Goal: Task Accomplishment & Management: Complete application form

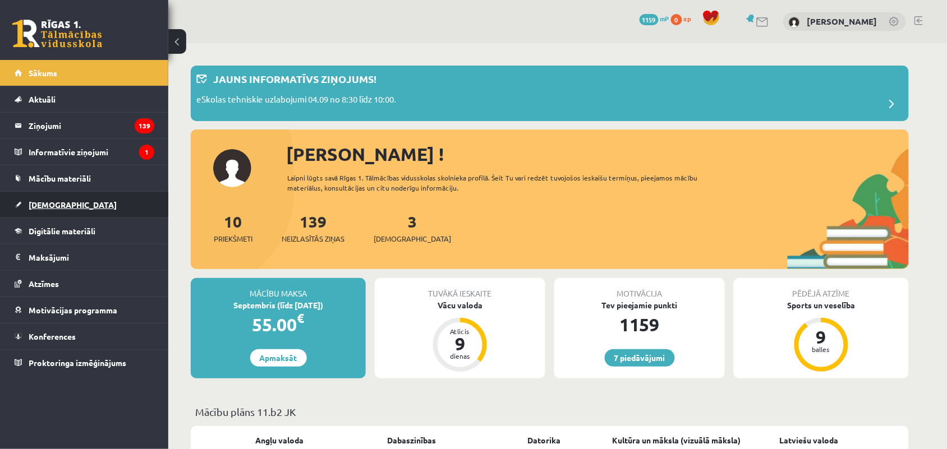
click at [47, 203] on span "[DEMOGRAPHIC_DATA]" at bounding box center [73, 205] width 88 height 10
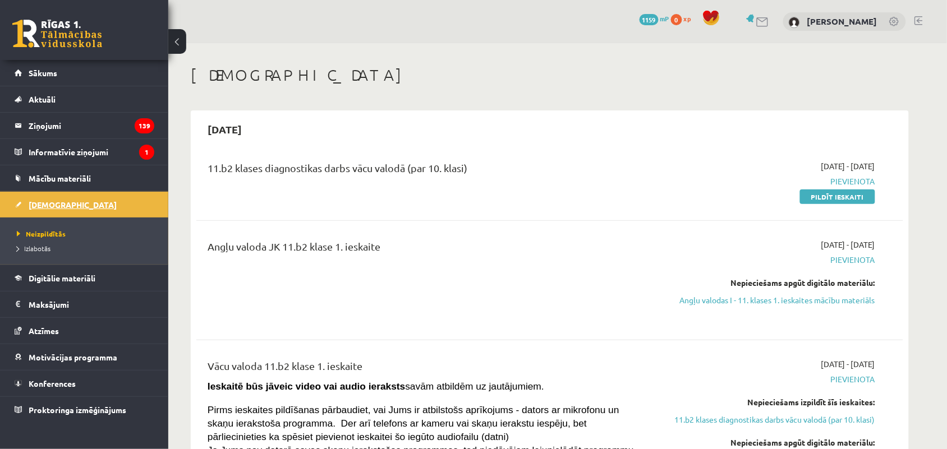
click at [47, 203] on span "[DEMOGRAPHIC_DATA]" at bounding box center [73, 205] width 88 height 10
click at [831, 198] on link "Pildīt ieskaiti" at bounding box center [837, 197] width 75 height 15
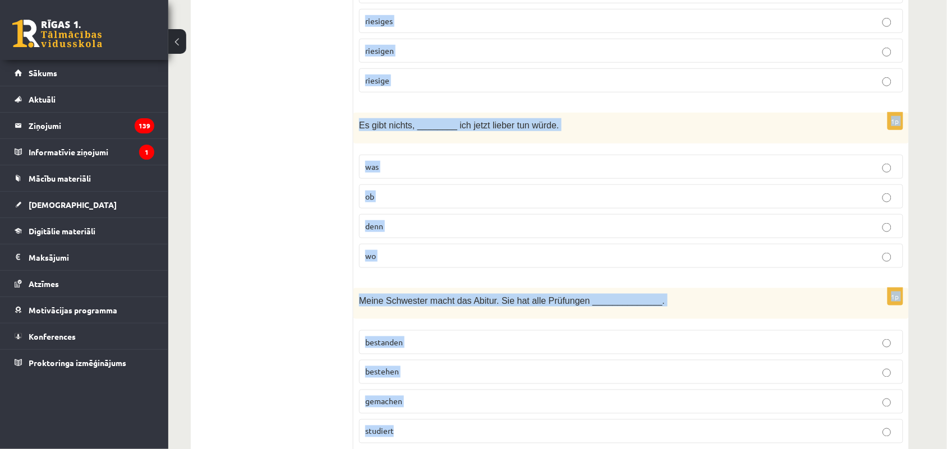
scroll to position [415, 0]
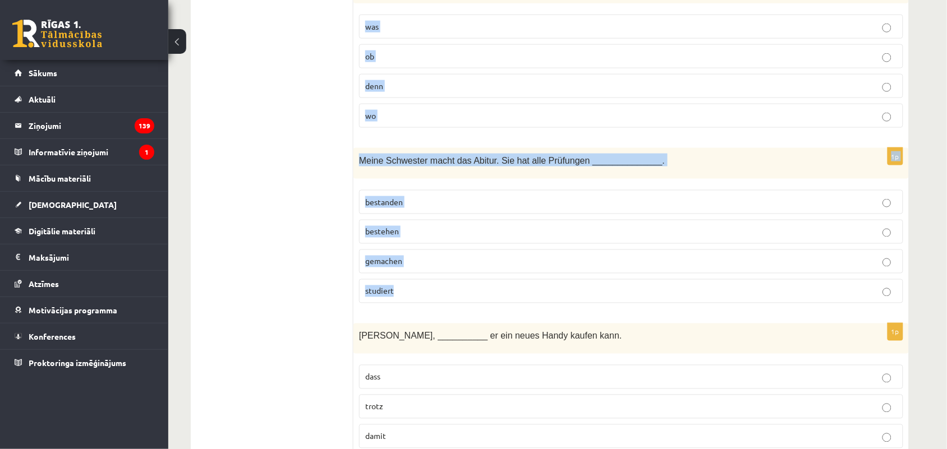
drag, startPoint x: 359, startPoint y: 98, endPoint x: 658, endPoint y: 300, distance: 360.7
copy form "Wir alle haben ______________ Spaß zusammen. riesiger riesiges riesigen riesige…"
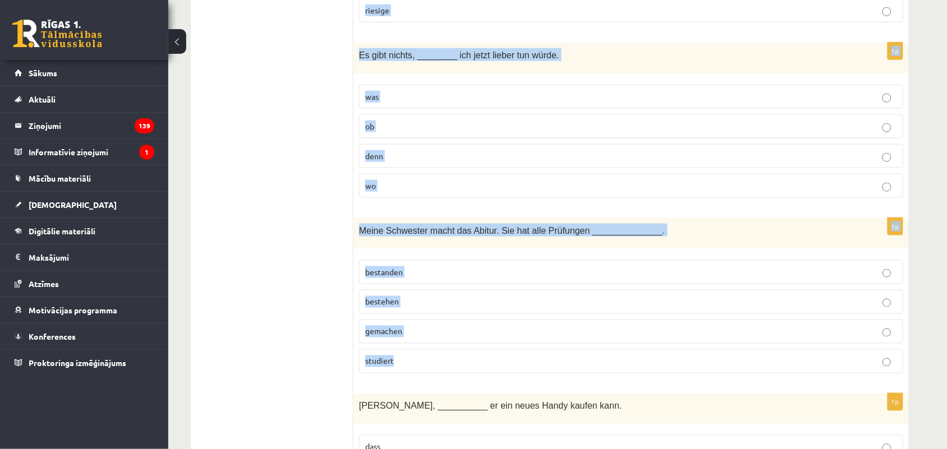
click at [355, 329] on div "1p Meine Schwester macht das Abitur. Sie hat alle Prüfungen ______________. bes…" at bounding box center [630, 300] width 555 height 164
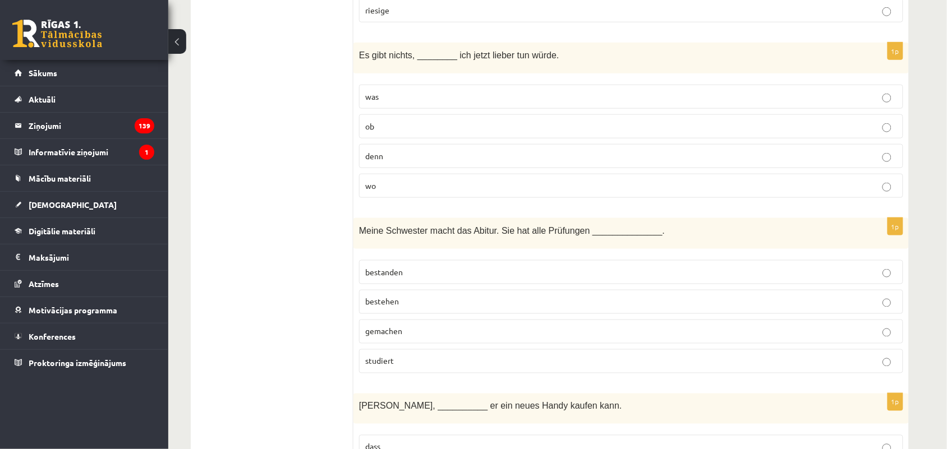
click at [462, 99] on p "was" at bounding box center [631, 97] width 532 height 12
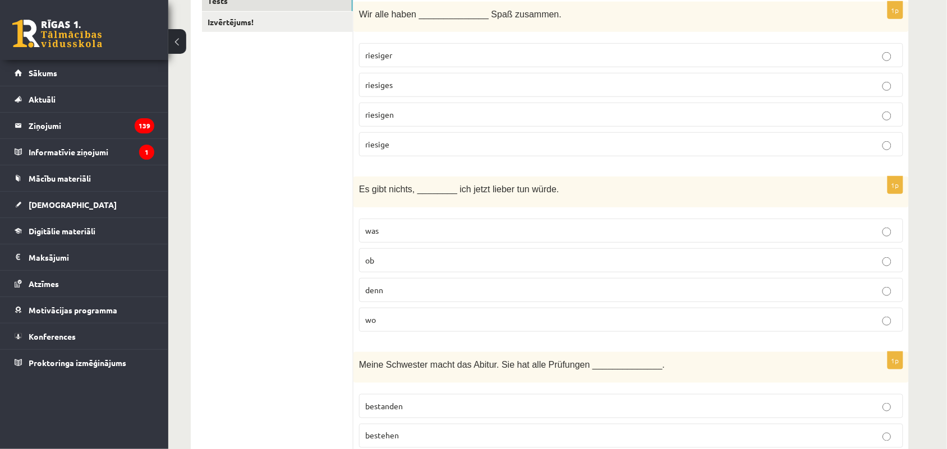
scroll to position [205, 0]
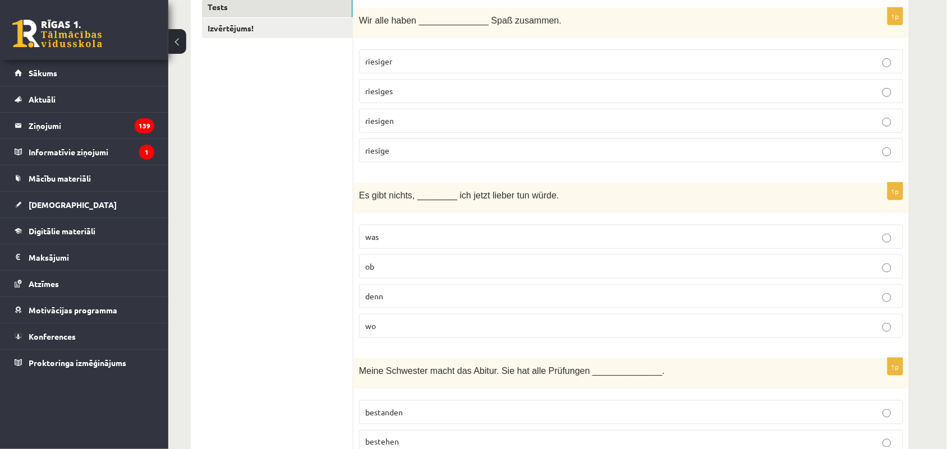
click at [404, 122] on p "riesigen" at bounding box center [631, 121] width 532 height 12
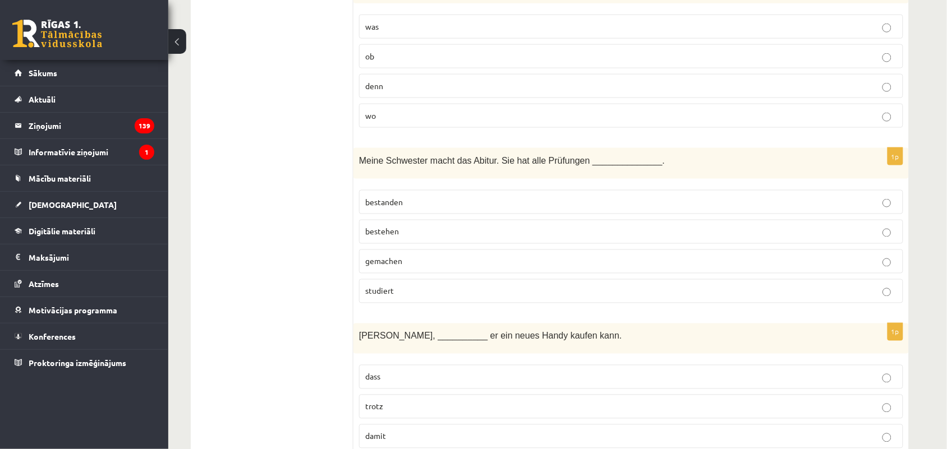
scroll to position [485, 0]
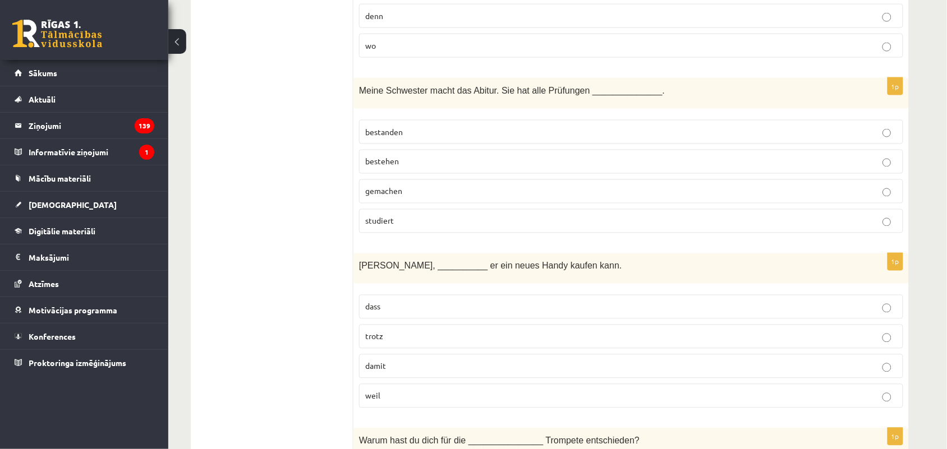
click at [408, 139] on label "bestanden" at bounding box center [631, 132] width 544 height 24
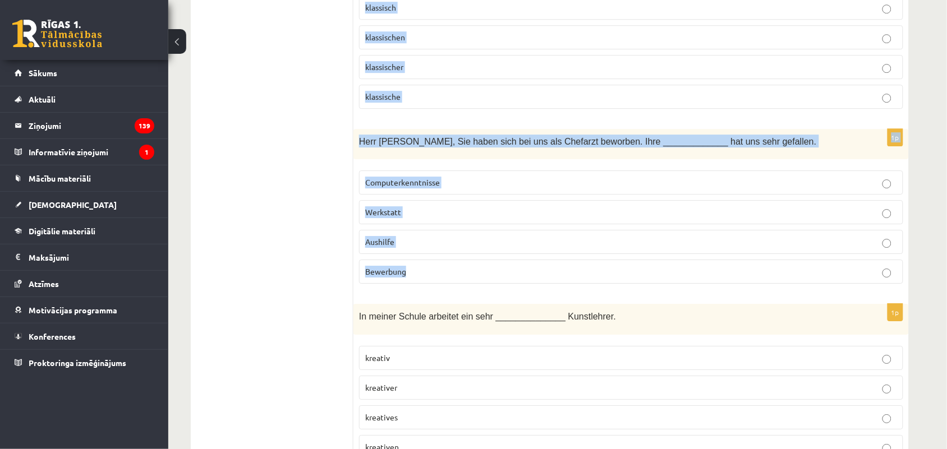
scroll to position [976, 0]
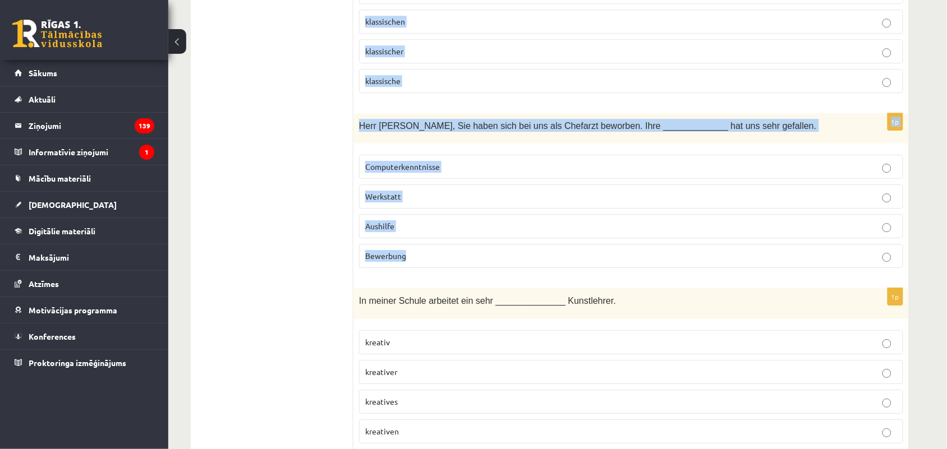
drag, startPoint x: 357, startPoint y: 56, endPoint x: 590, endPoint y: 247, distance: 301.3
copy form "Paul jobbt, __________ er ein neues Handy kaufen kann. dass trotz damit weil 1p…"
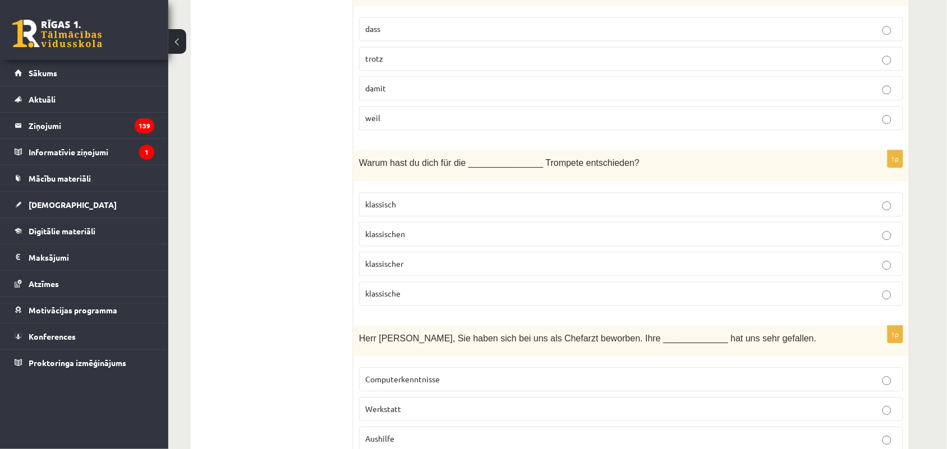
scroll to position [765, 0]
click at [382, 91] on span "damit" at bounding box center [375, 86] width 21 height 10
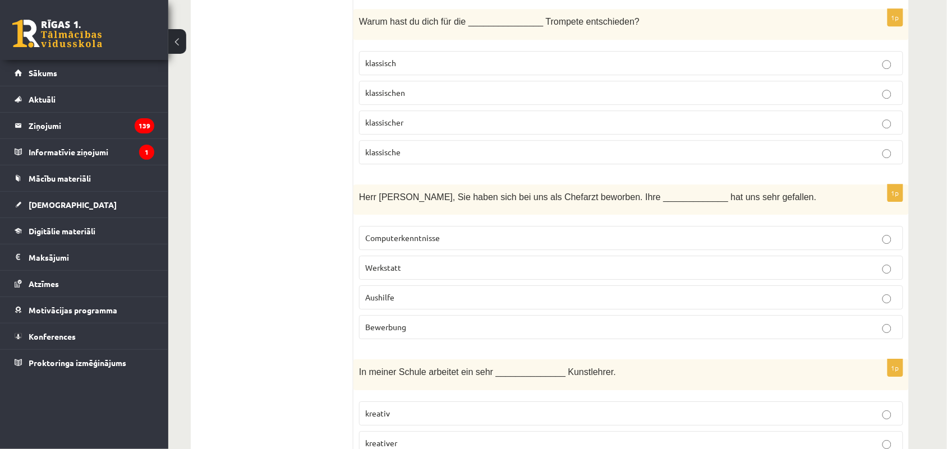
scroll to position [906, 0]
click at [418, 155] on p "klassische" at bounding box center [631, 151] width 532 height 12
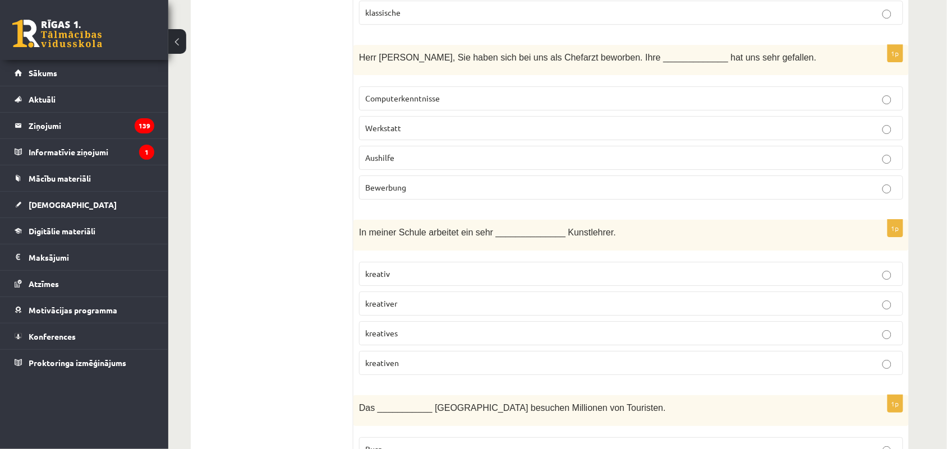
scroll to position [1046, 0]
click at [512, 201] on fieldset "Computerkenntnisse Werkstatt Aushilfe Bewerbung" at bounding box center [631, 140] width 544 height 122
click at [510, 198] on label "Bewerbung" at bounding box center [631, 186] width 544 height 24
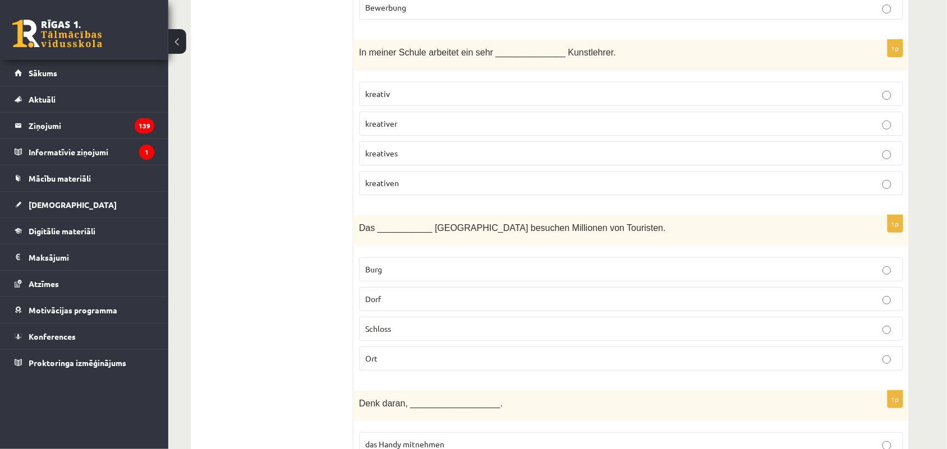
scroll to position [1256, 0]
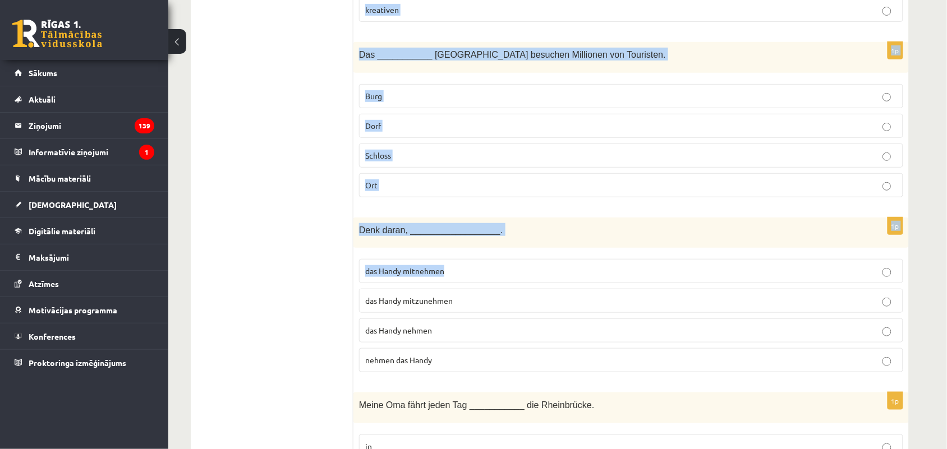
drag, startPoint x: 357, startPoint y: 22, endPoint x: 478, endPoint y: 279, distance: 283.5
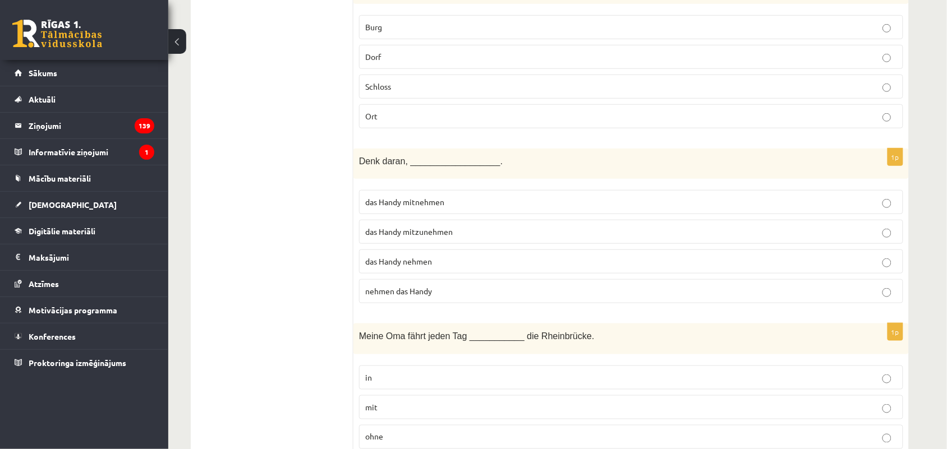
click at [478, 274] on label "das Handy nehmen" at bounding box center [631, 262] width 544 height 24
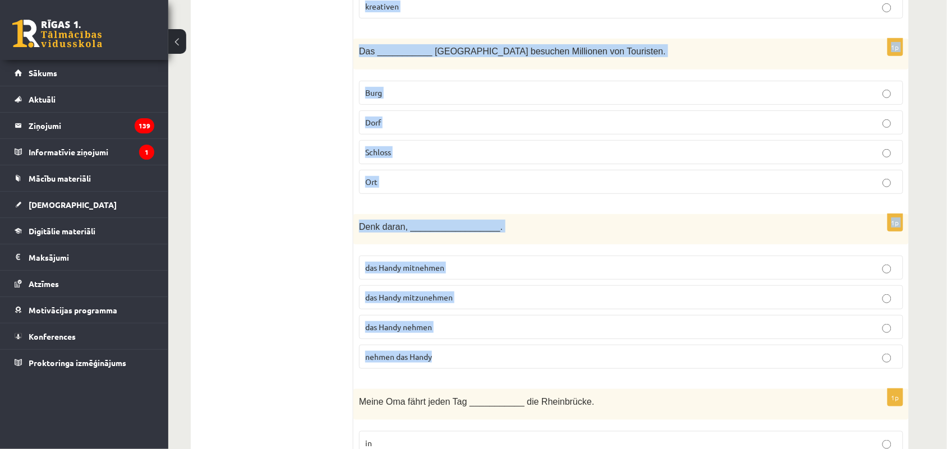
scroll to position [1537, 0]
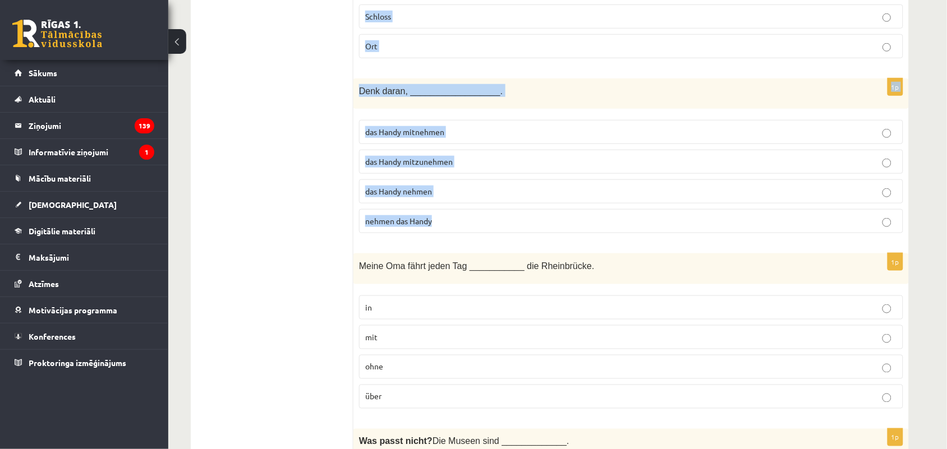
drag, startPoint x: 355, startPoint y: 164, endPoint x: 598, endPoint y: 228, distance: 251.1
copy form "In meiner Schule arbeitet ein sehr ______________ Kunstlehrer. kreativ kreative…"
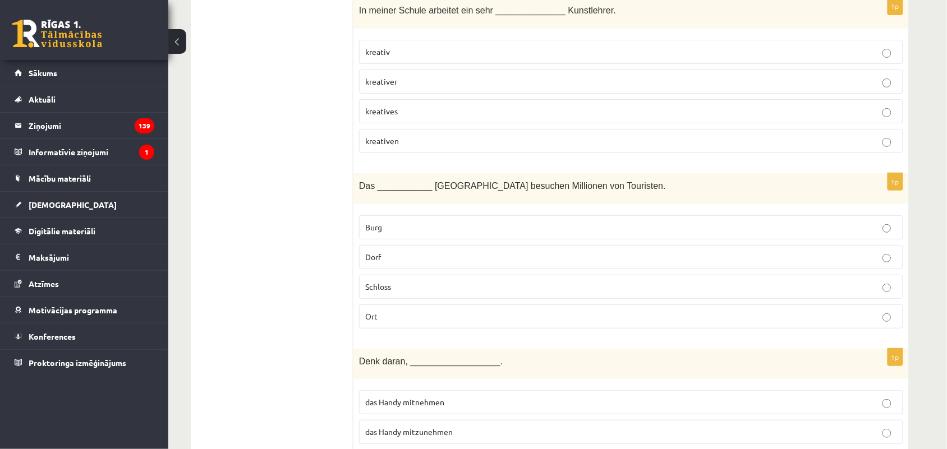
scroll to position [1186, 0]
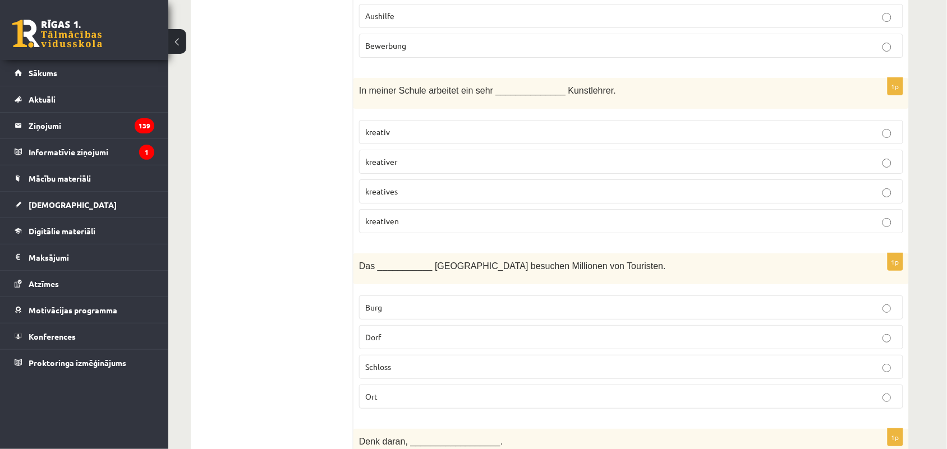
click at [389, 168] on p "kreativer" at bounding box center [631, 162] width 532 height 12
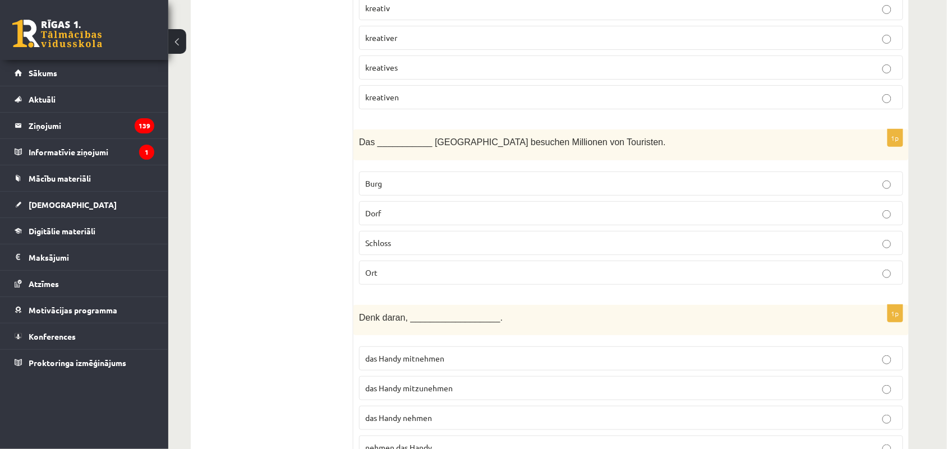
scroll to position [1326, 0]
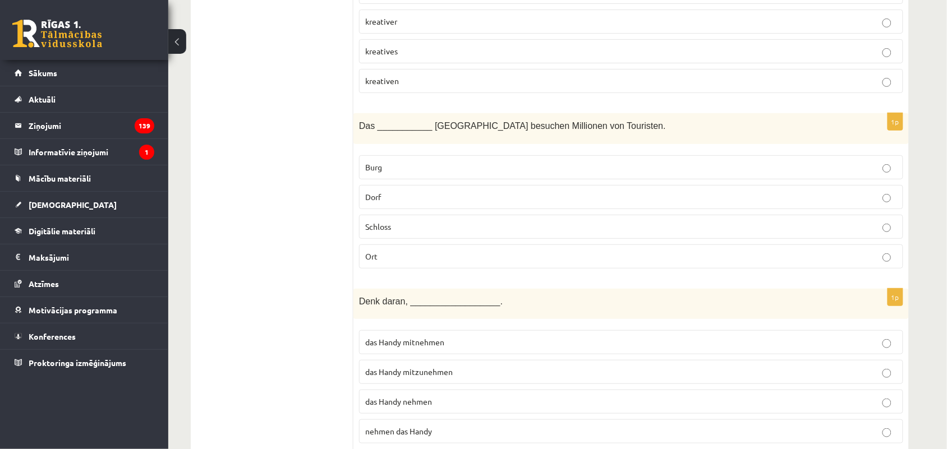
click at [425, 233] on p "Schloss" at bounding box center [631, 227] width 532 height 12
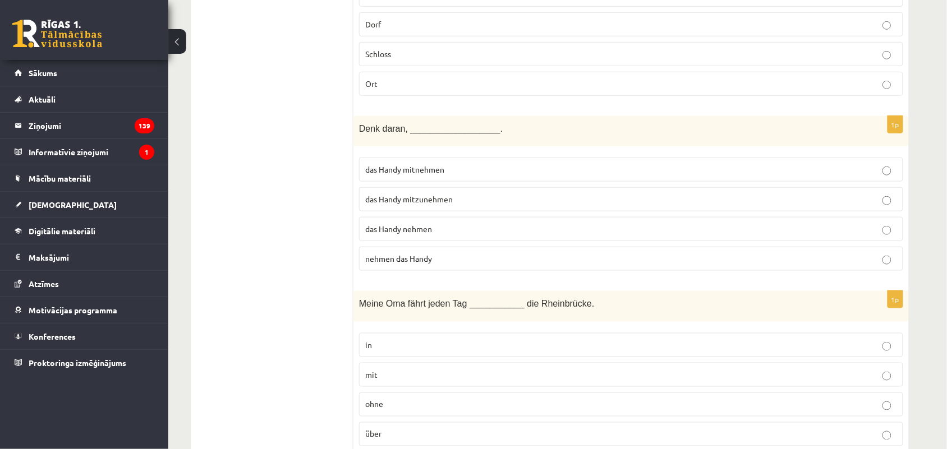
scroll to position [1537, 0]
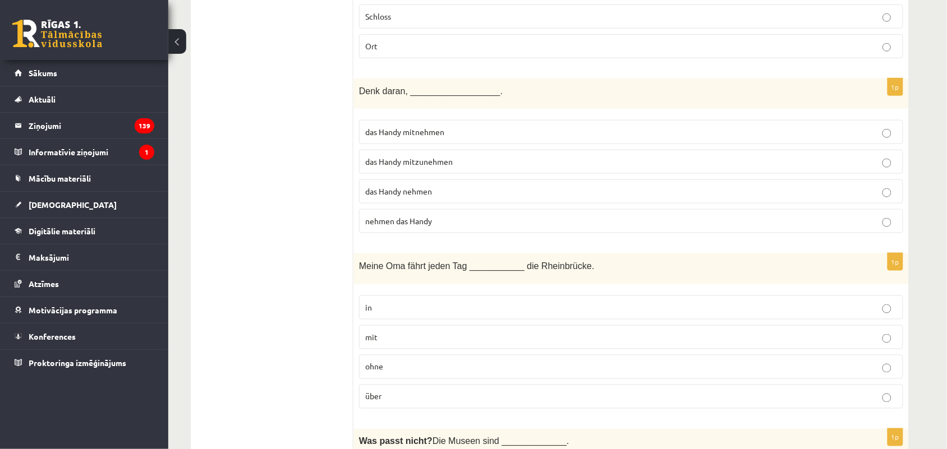
click at [444, 167] on span "das Handy mitzunehmen" at bounding box center [408, 161] width 87 height 10
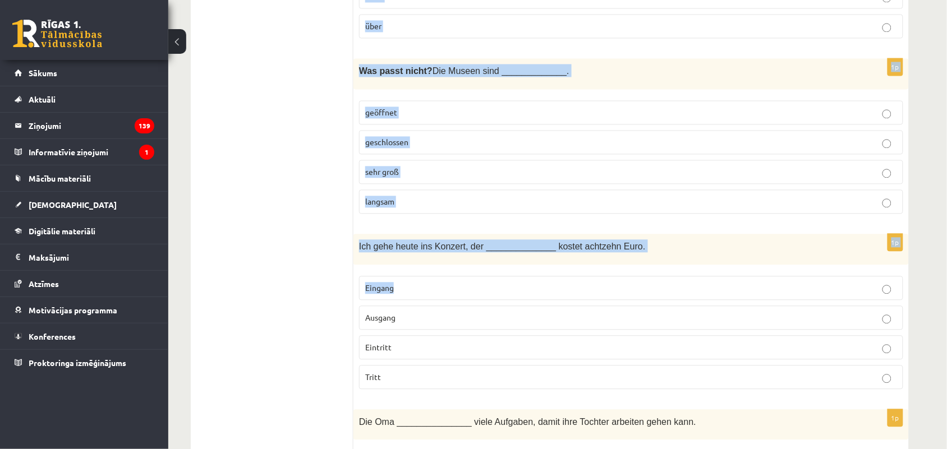
scroll to position [2027, 0]
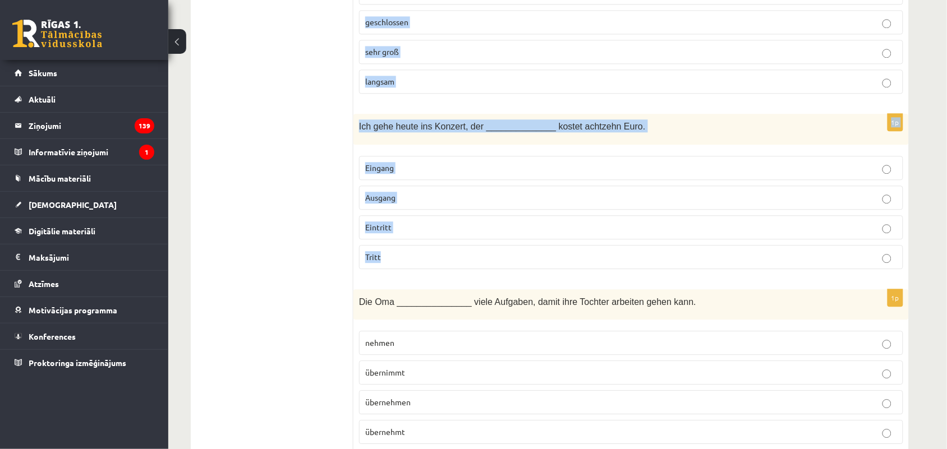
drag, startPoint x: 357, startPoint y: 57, endPoint x: 505, endPoint y: 276, distance: 264.6
copy form "Meine Oma fährt jeden Tag ___________ die Rheinbrücke. in mit ohne über 1p Was …"
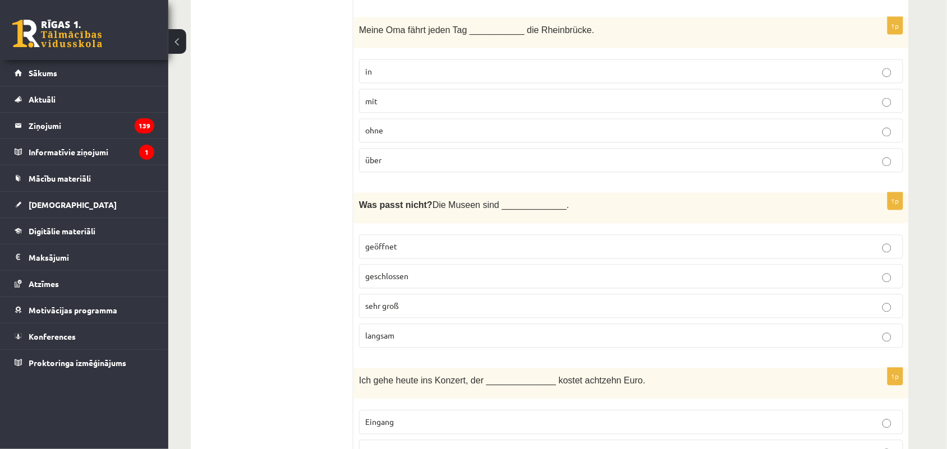
scroll to position [1747, 0]
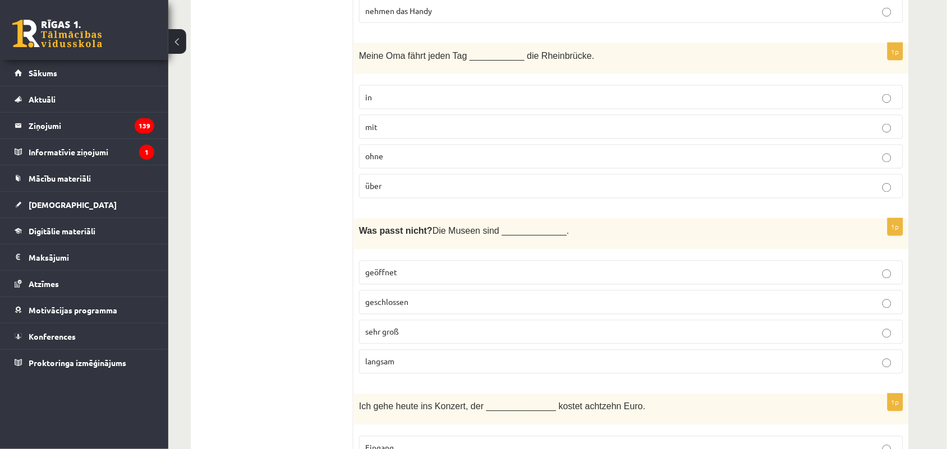
click at [478, 192] on p "über" at bounding box center [631, 187] width 532 height 12
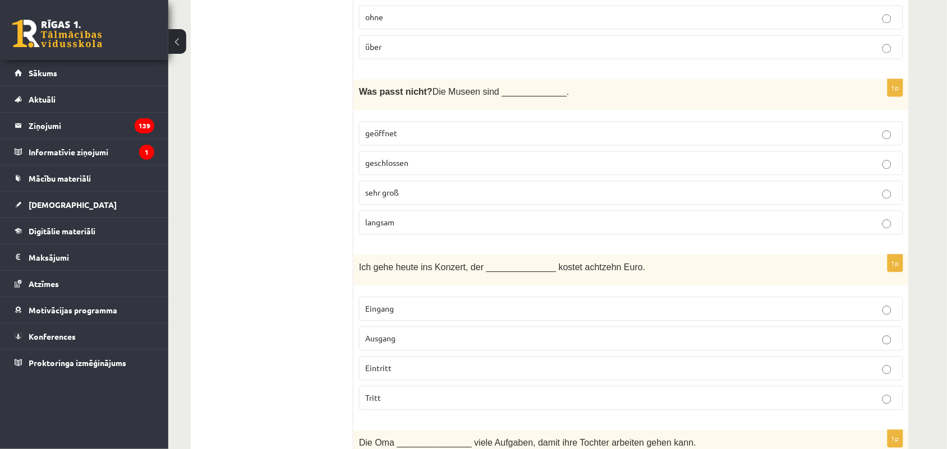
scroll to position [1887, 0]
click at [389, 227] on span "langsam" at bounding box center [379, 221] width 29 height 10
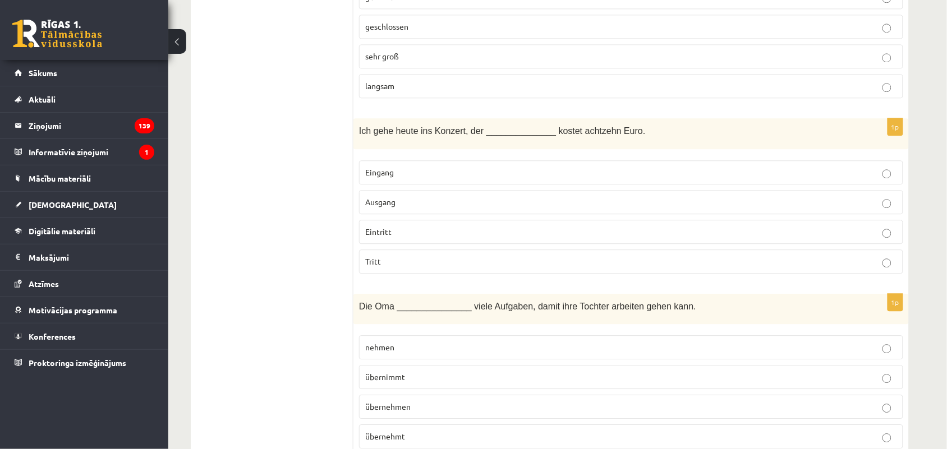
scroll to position [2027, 0]
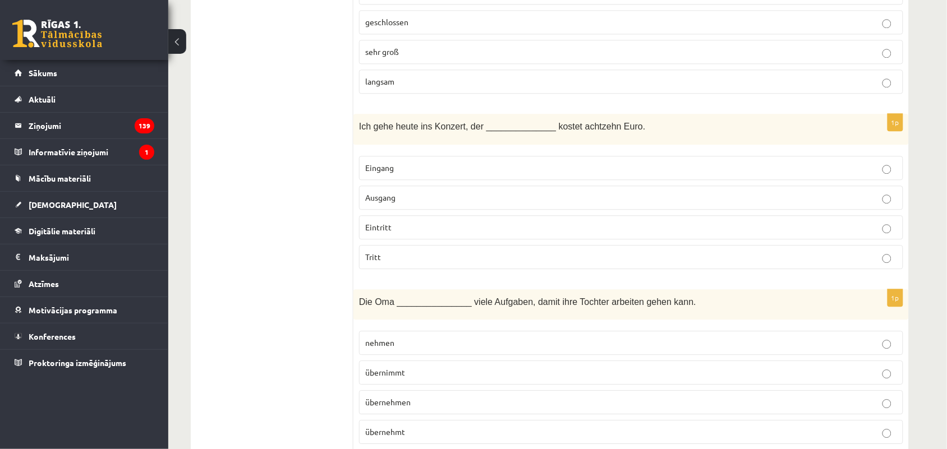
click at [418, 233] on p "Eintritt" at bounding box center [631, 228] width 532 height 12
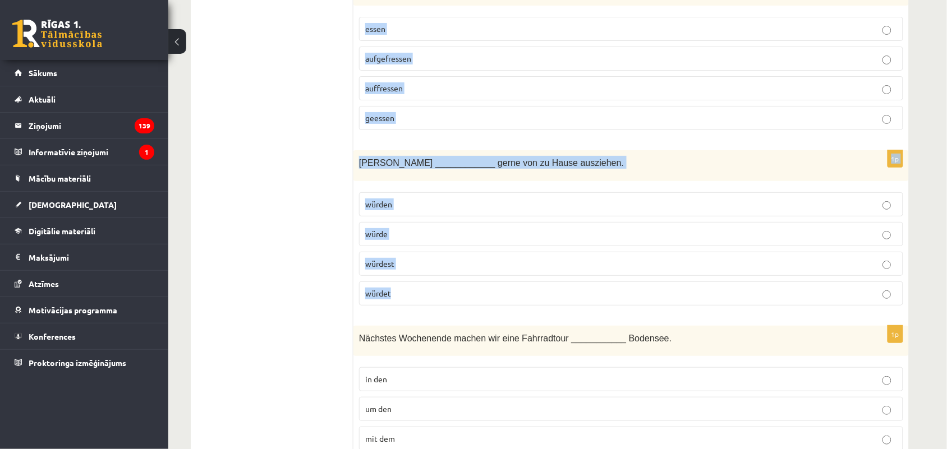
scroll to position [2588, 0]
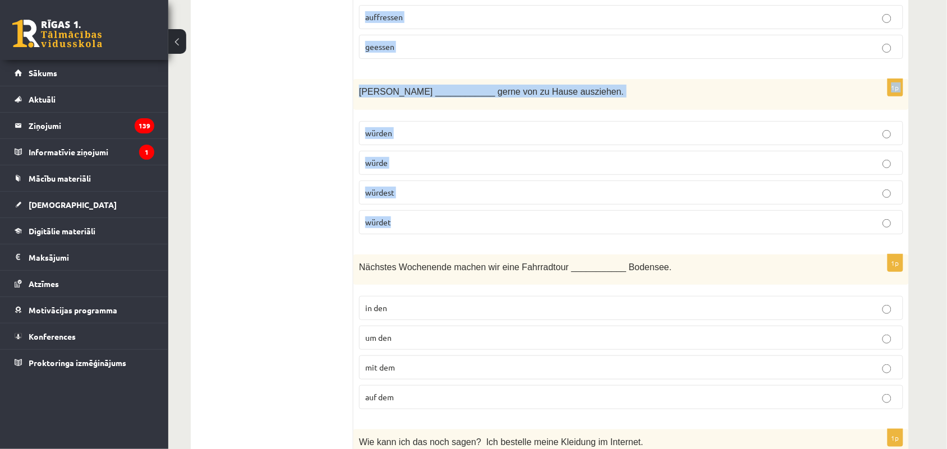
drag, startPoint x: 355, startPoint y: 105, endPoint x: 607, endPoint y: 230, distance: 281.4
click at [607, 230] on form "1p Wir alle haben ______________ Spaß zusammen. riesiger riesiges riesigen ries…" at bounding box center [631, 154] width 533 height 5082
copy form "Die Oma _______________ viele Aufgaben, damit ihre Tochter arbeiten gehen kann.…"
click at [390, 229] on label "würdet" at bounding box center [631, 222] width 544 height 24
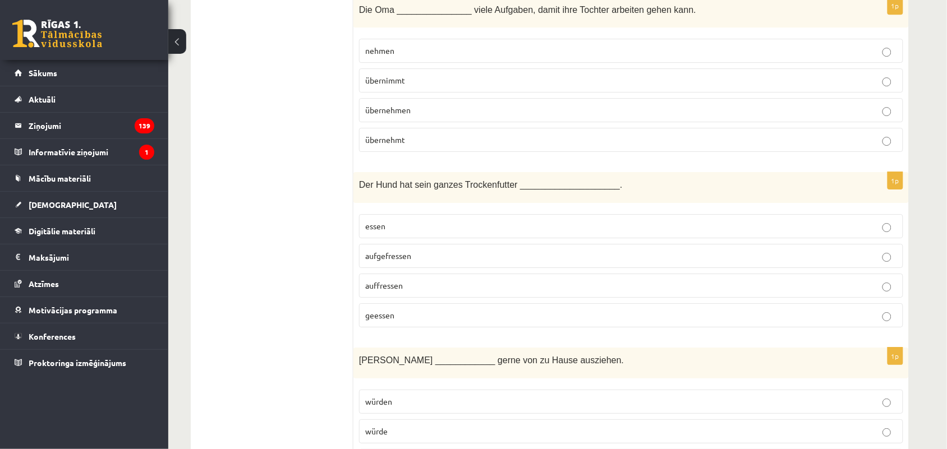
scroll to position [2308, 0]
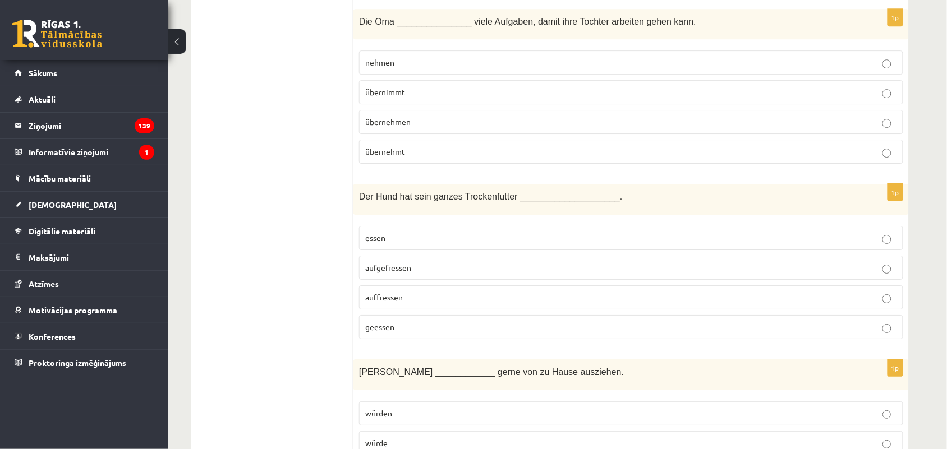
click at [443, 104] on label "übernimmt" at bounding box center [631, 92] width 544 height 24
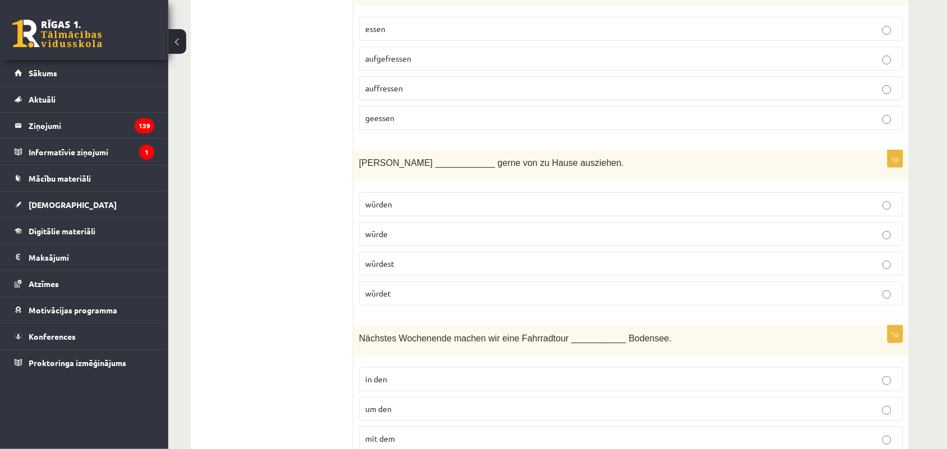
scroll to position [2518, 0]
click at [405, 62] on span "aufgefressen" at bounding box center [388, 57] width 46 height 10
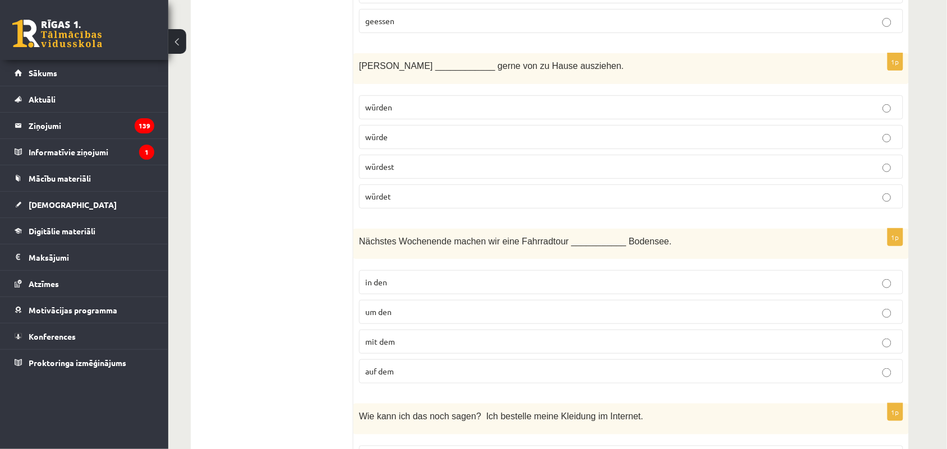
scroll to position [2658, 0]
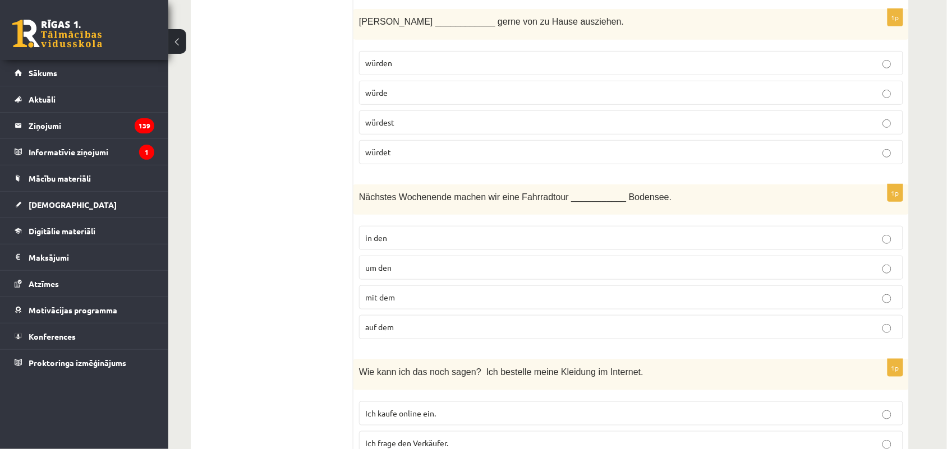
click at [408, 99] on p "würde" at bounding box center [631, 93] width 532 height 12
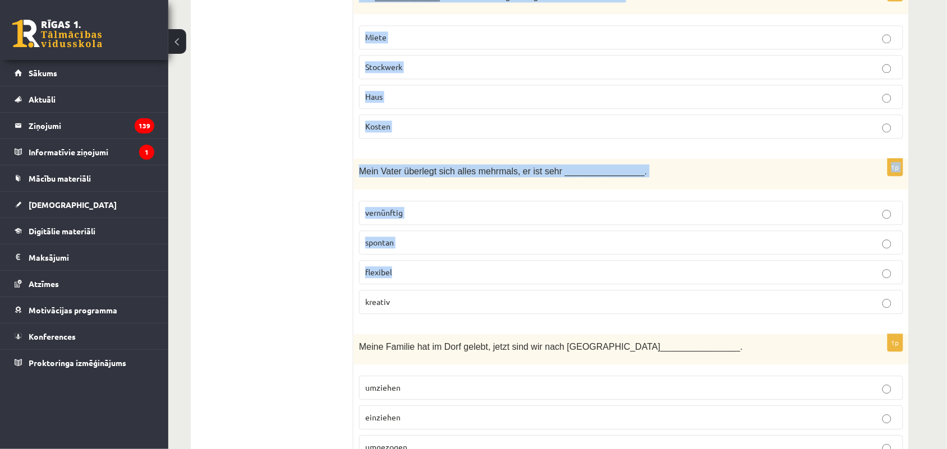
scroll to position [3219, 0]
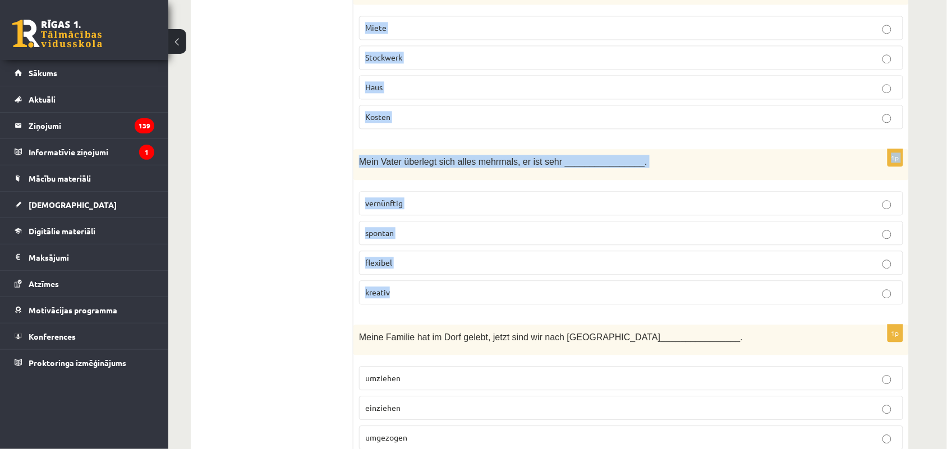
drag, startPoint x: 355, startPoint y: 71, endPoint x: 516, endPoint y: 307, distance: 286.0
copy form "Nächstes Wochenende machen wir eine Fahrradtour ___________ Bodensee. in den um…"
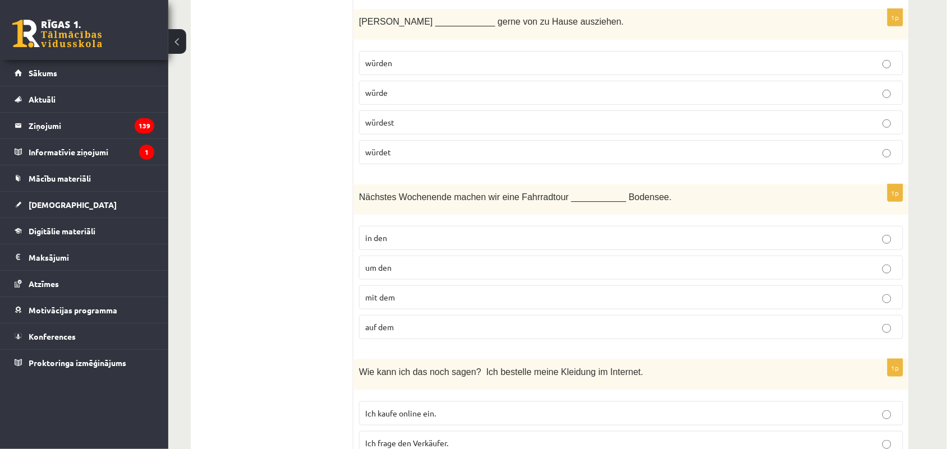
scroll to position [2728, 0]
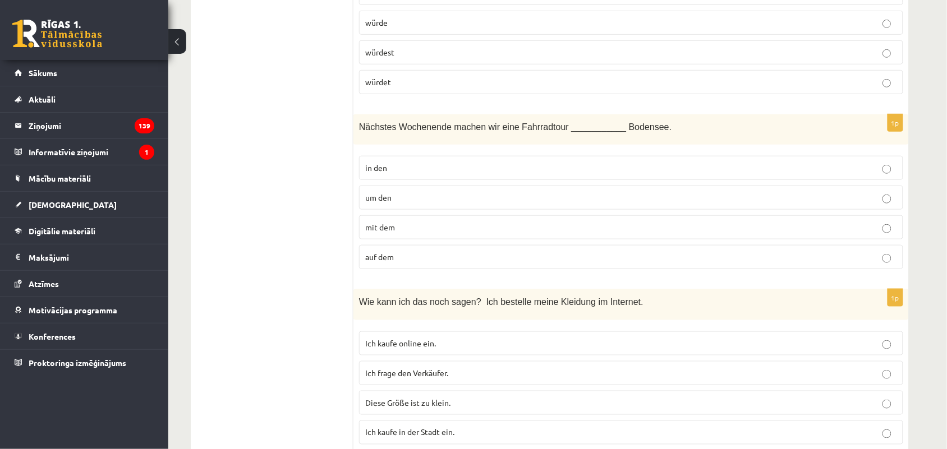
click at [410, 210] on label "um den" at bounding box center [631, 198] width 544 height 24
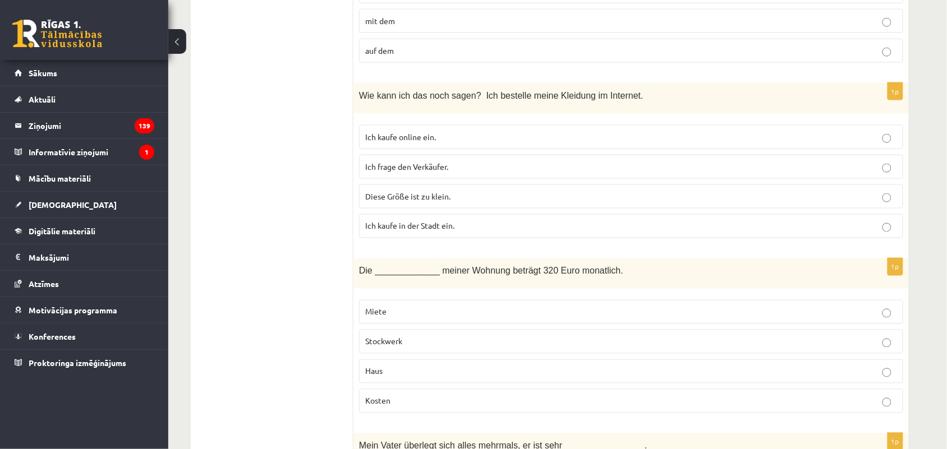
scroll to position [2939, 0]
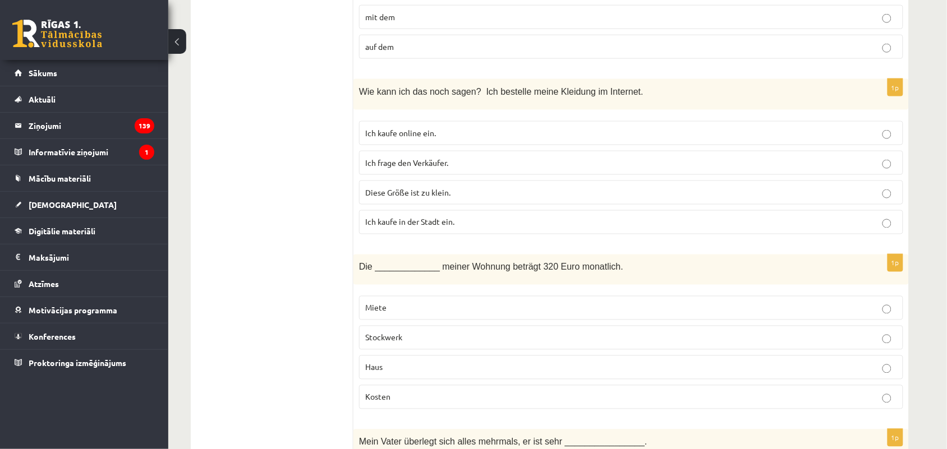
click at [421, 138] on span "Ich kaufe online ein." at bounding box center [400, 133] width 71 height 10
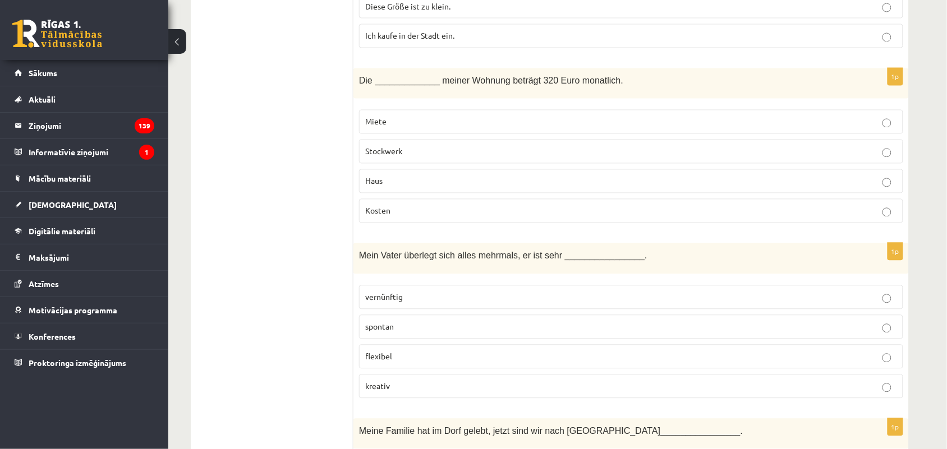
scroll to position [3149, 0]
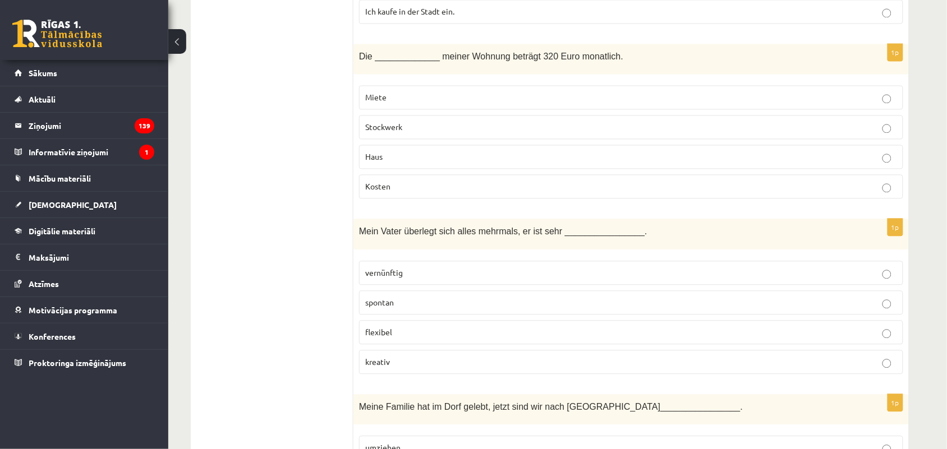
click at [452, 104] on p "Miete" at bounding box center [631, 98] width 532 height 12
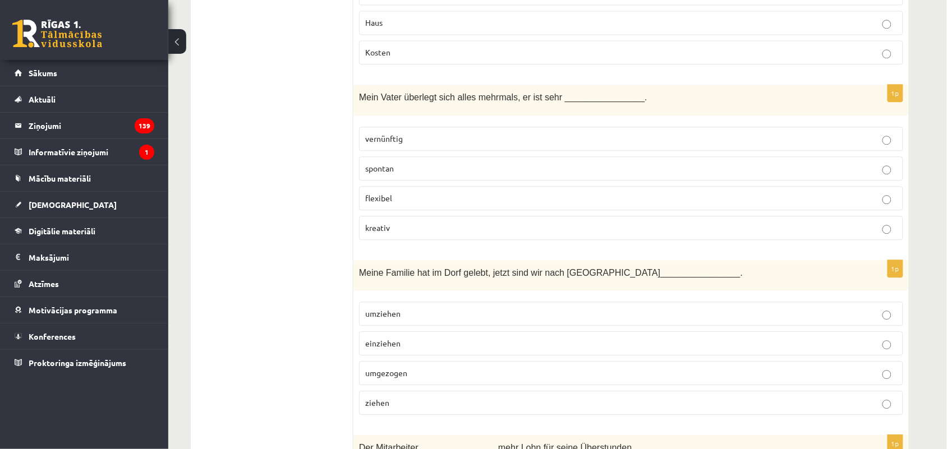
scroll to position [3289, 0]
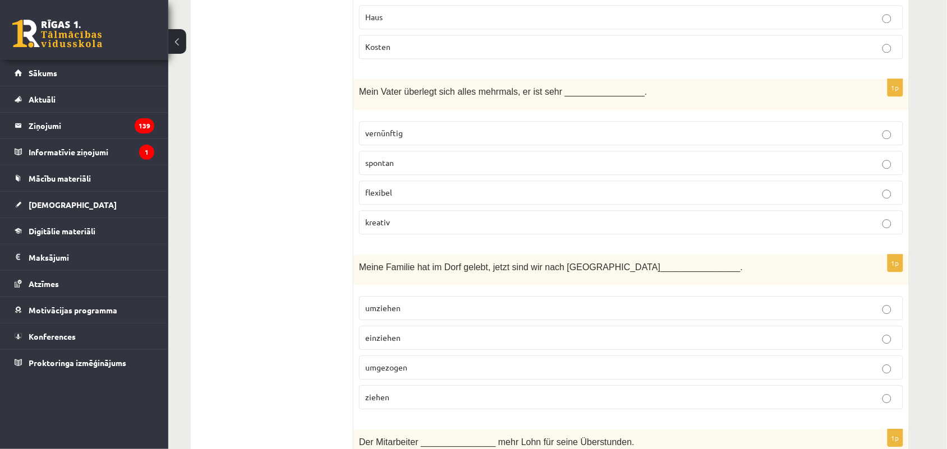
click at [509, 139] on label "vernünftig" at bounding box center [631, 133] width 544 height 24
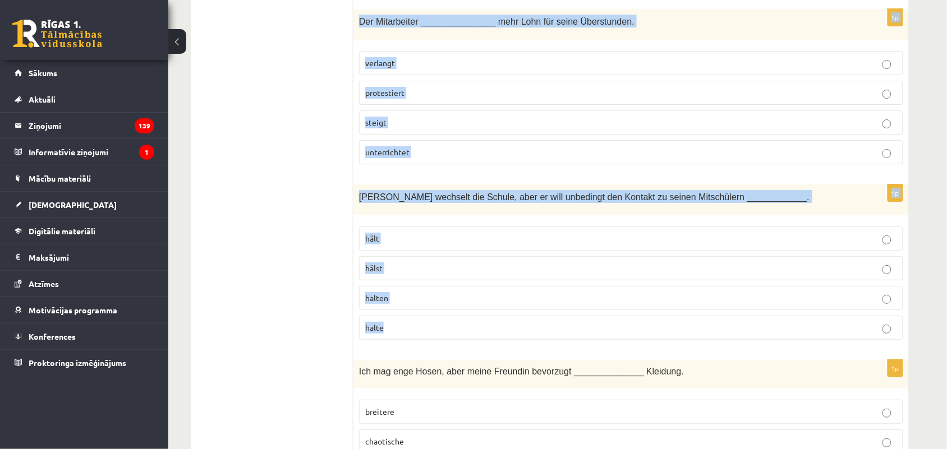
scroll to position [3780, 0]
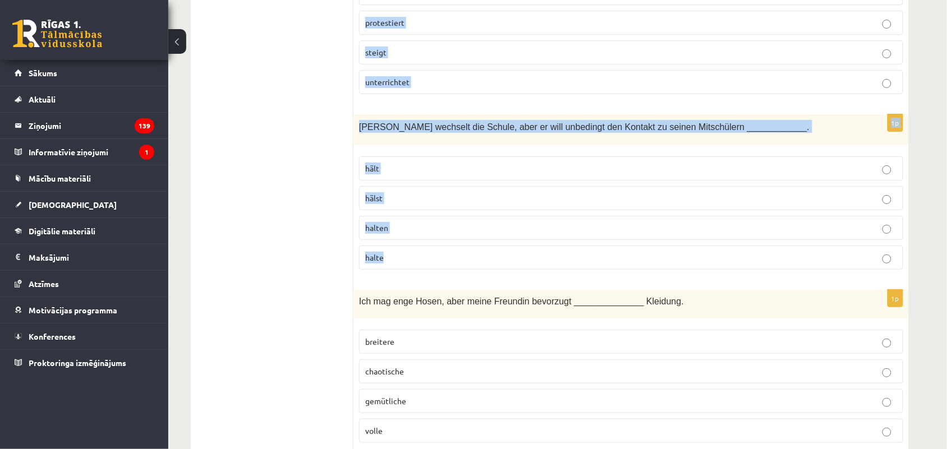
drag, startPoint x: 354, startPoint y: 139, endPoint x: 550, endPoint y: 287, distance: 245.4
copy form "Meine Familie hat im Dorf gelebt, jetzt sind wir nach Hamburg ________________.…"
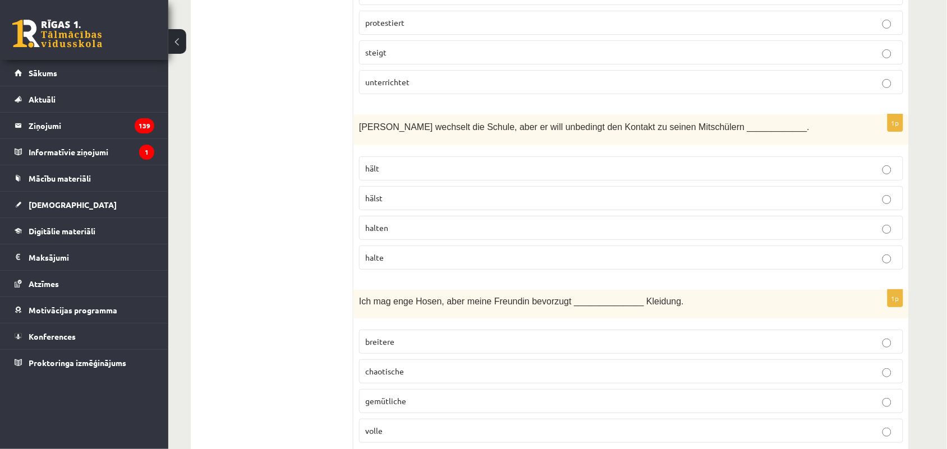
drag, startPoint x: 239, startPoint y: 87, endPoint x: 269, endPoint y: 102, distance: 33.1
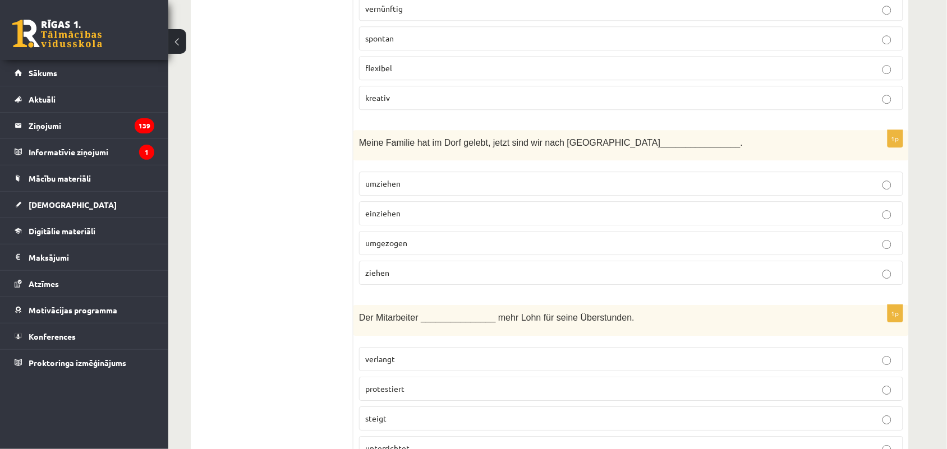
scroll to position [3429, 0]
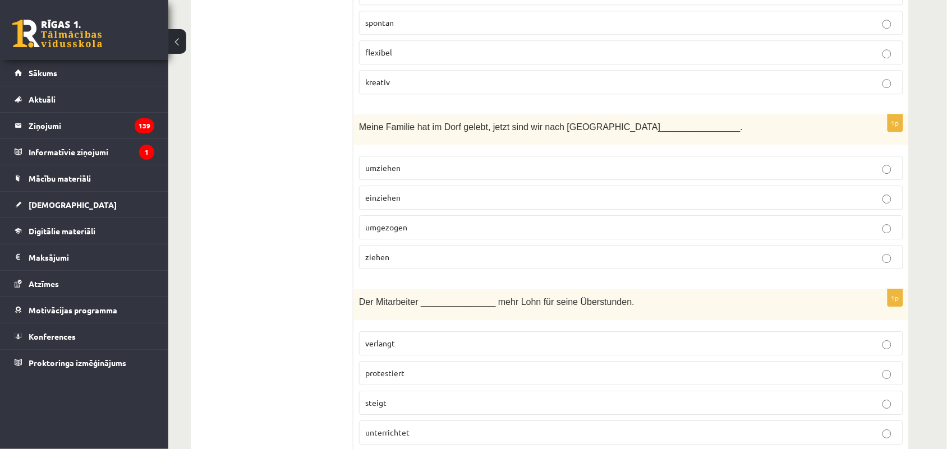
click at [376, 232] on span "umgezogen" at bounding box center [386, 227] width 42 height 10
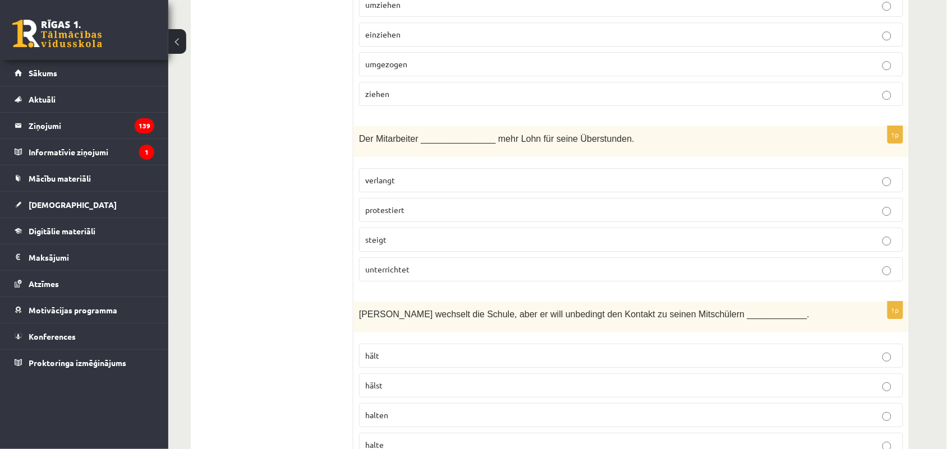
scroll to position [3640, 0]
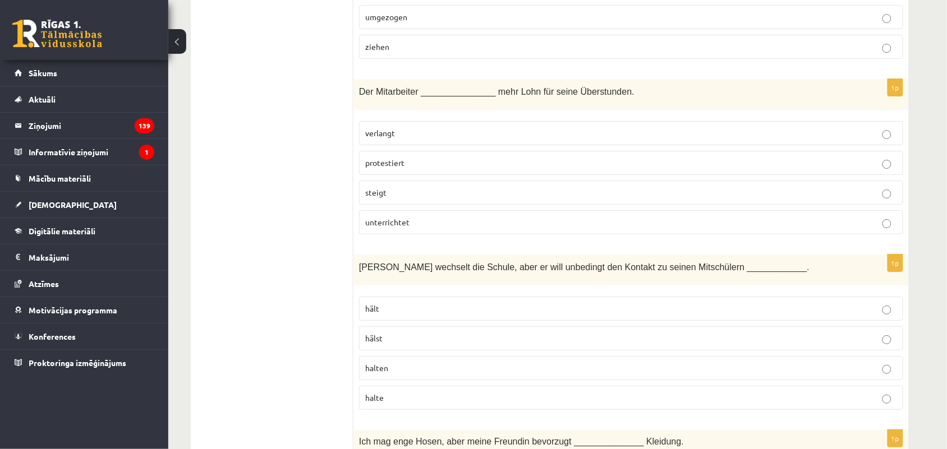
click at [405, 139] on p "verlangt" at bounding box center [631, 133] width 532 height 12
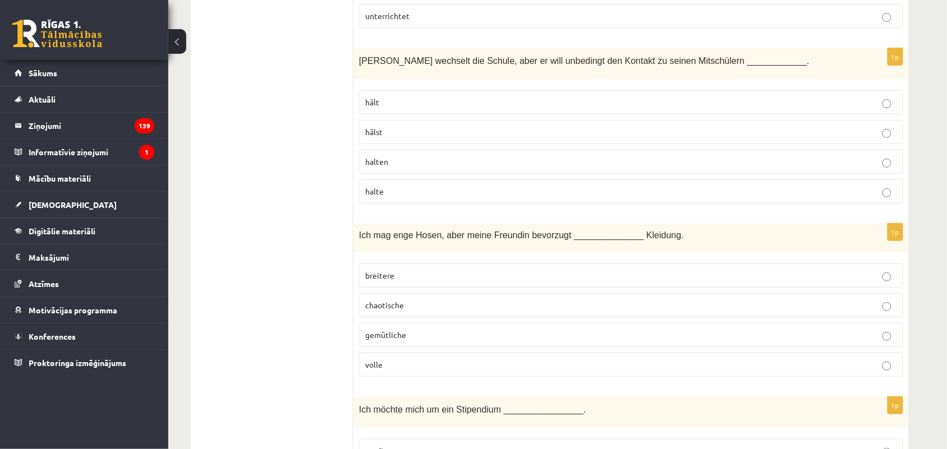
scroll to position [3850, 0]
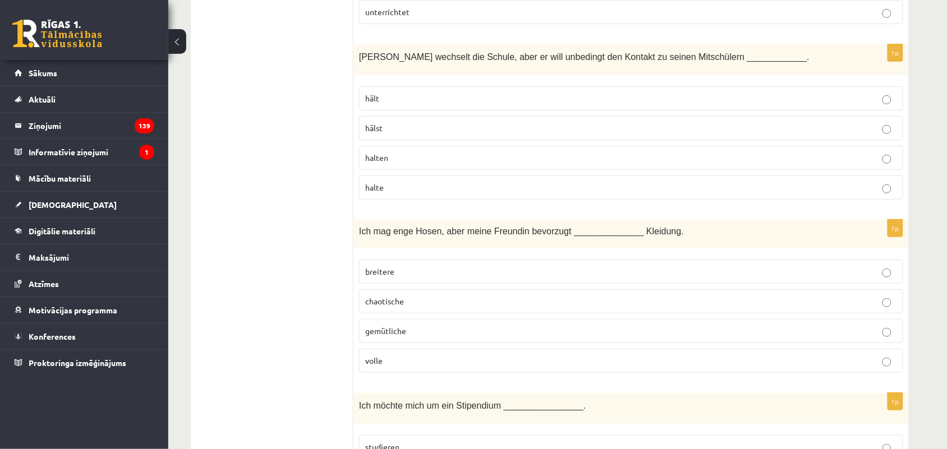
click at [377, 170] on label "halten" at bounding box center [631, 158] width 544 height 24
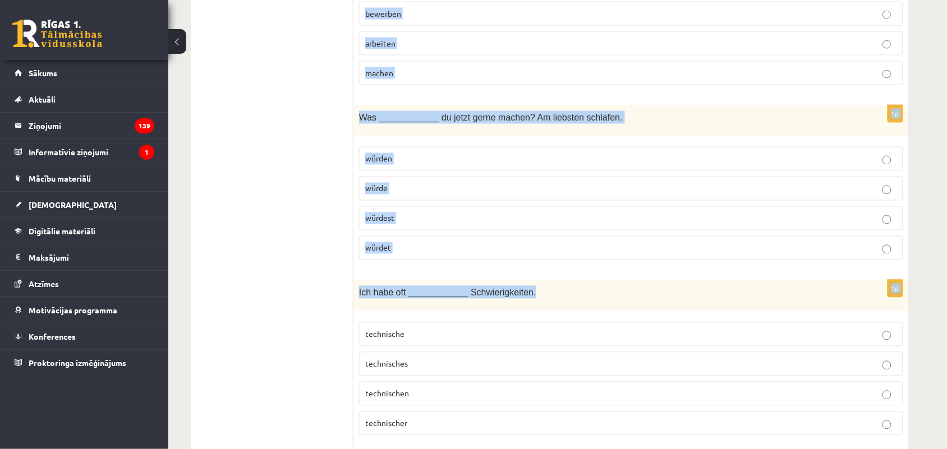
scroll to position [4335, 0]
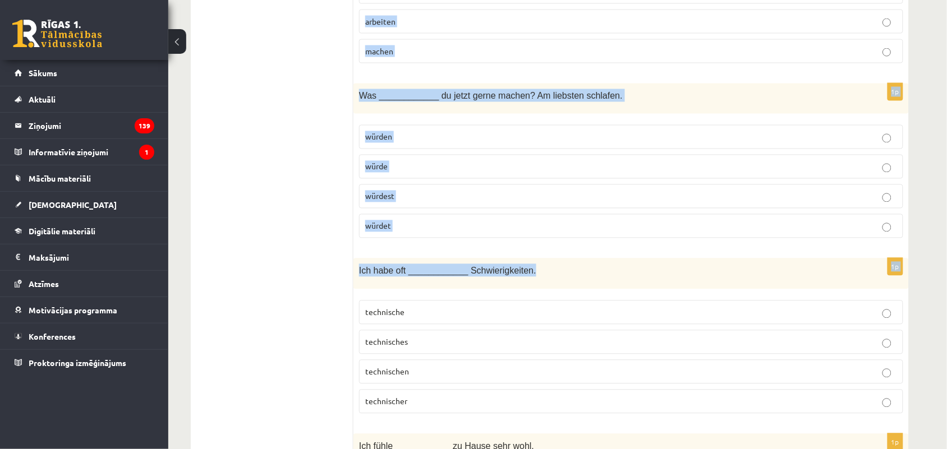
drag, startPoint x: 359, startPoint y: 41, endPoint x: 604, endPoint y: 304, distance: 359.5
copy form "Ich mag enge Hosen, aber meine Freundin bevorzugt ______________ Kleidung. brei…"
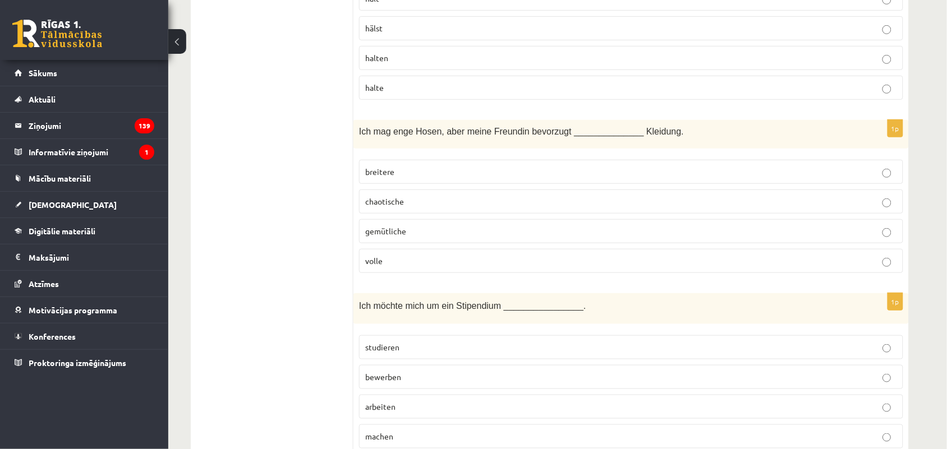
scroll to position [3914, 0]
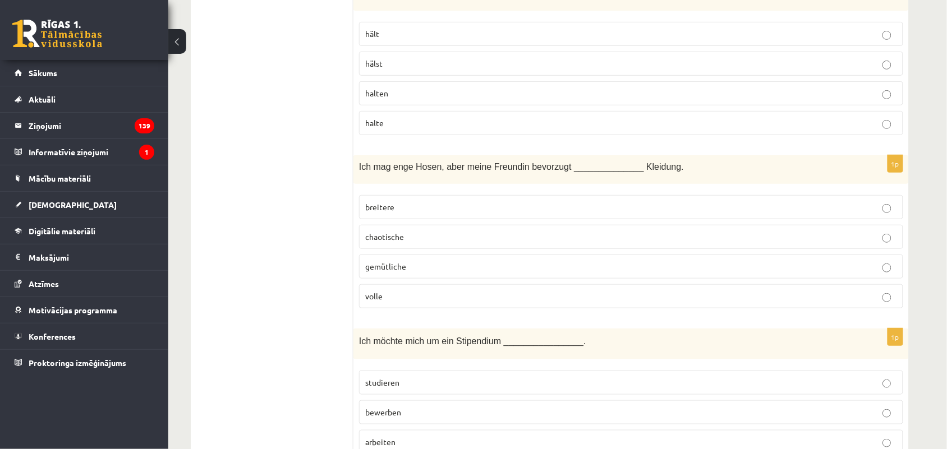
click at [395, 271] on span "gemütliche" at bounding box center [385, 266] width 41 height 10
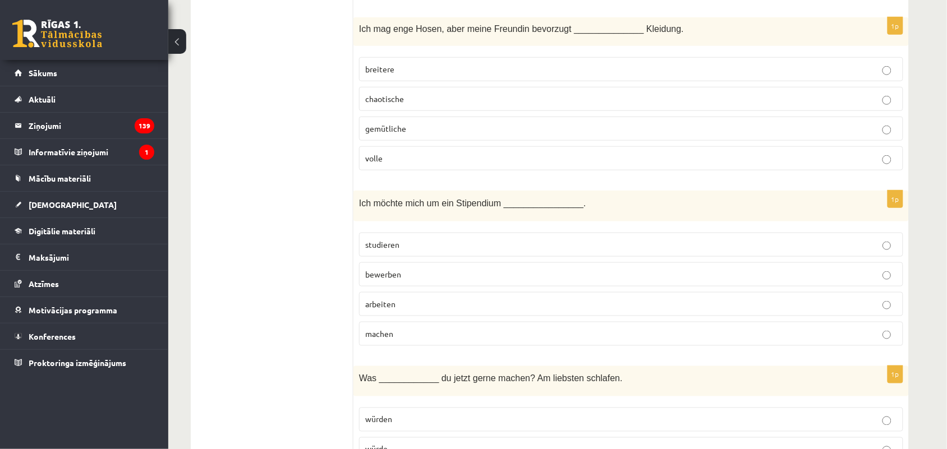
scroll to position [4055, 0]
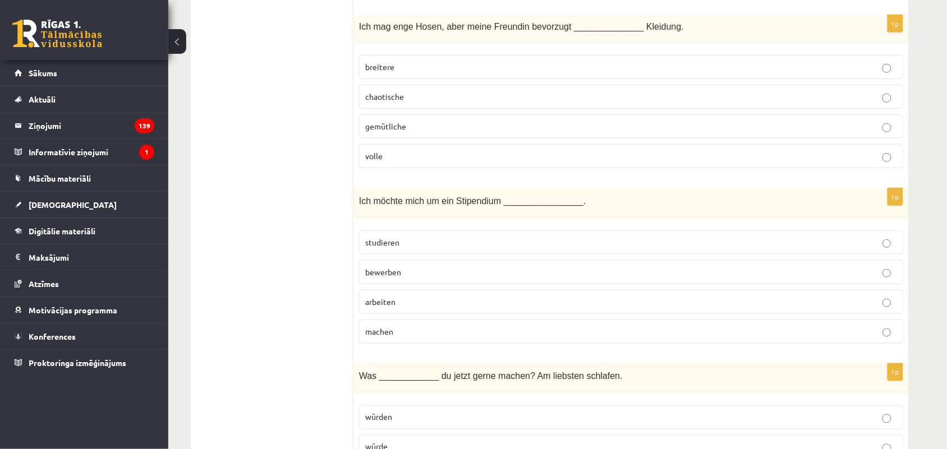
click at [467, 278] on p "bewerben" at bounding box center [631, 272] width 532 height 12
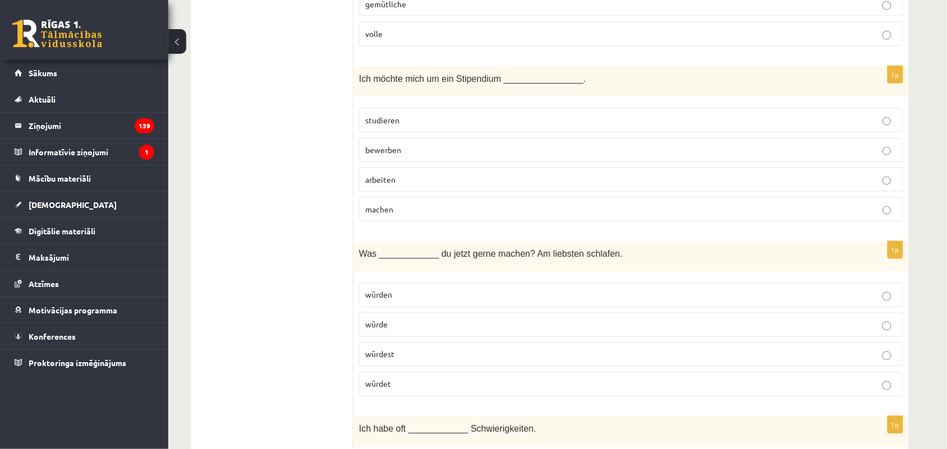
scroll to position [4265, 0]
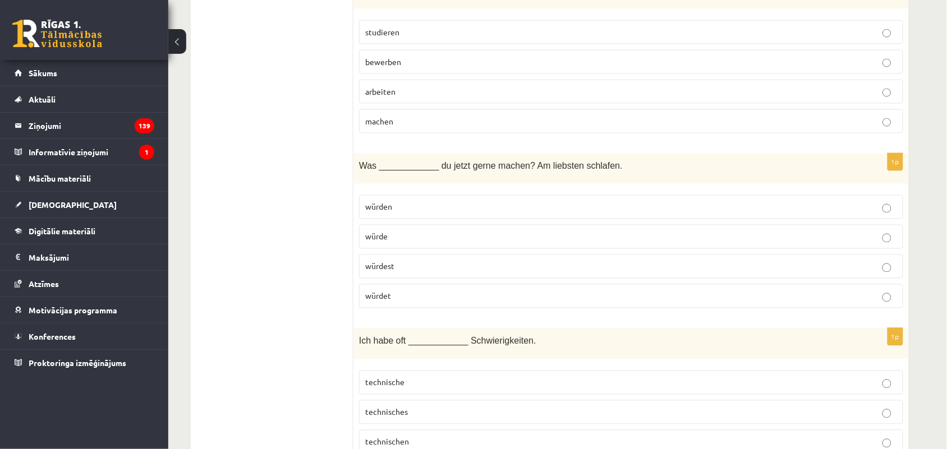
click at [394, 271] on span "würdest" at bounding box center [379, 266] width 29 height 10
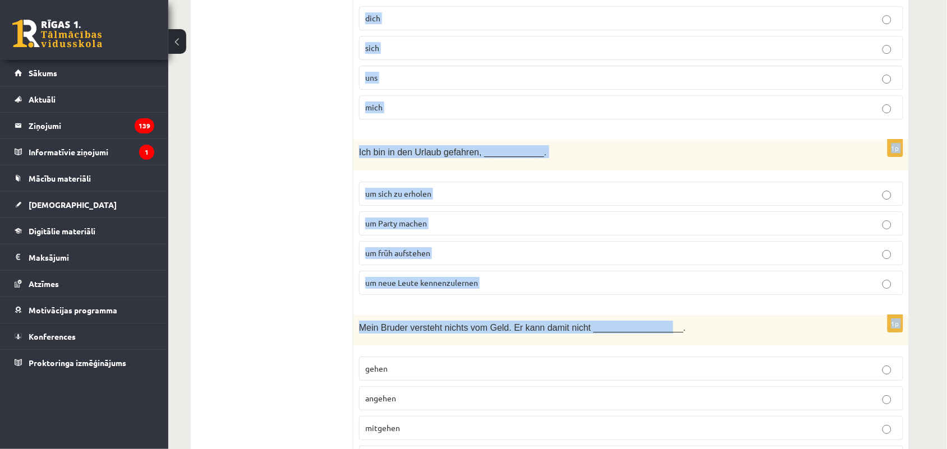
scroll to position [4826, 0]
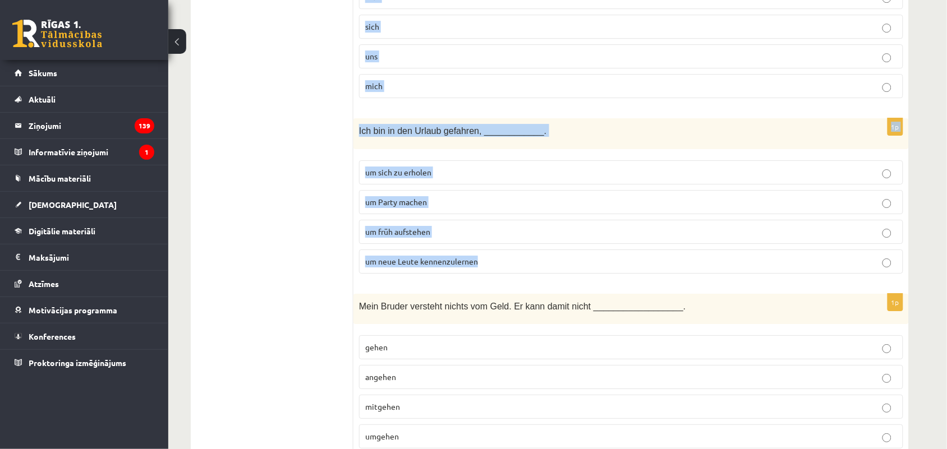
drag, startPoint x: 357, startPoint y: 150, endPoint x: 641, endPoint y: 294, distance: 318.5
copy form "Ich habe oft ____________ Schwierigkeiten. technische technisches technischen t…"
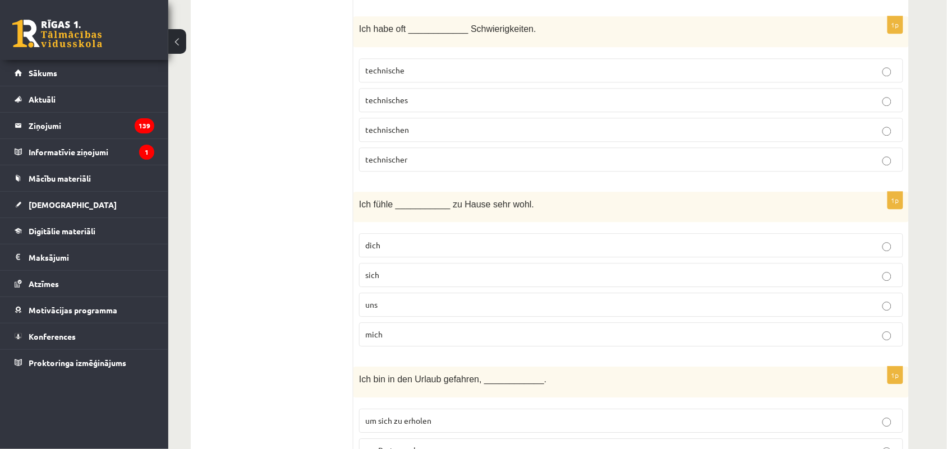
scroll to position [4545, 0]
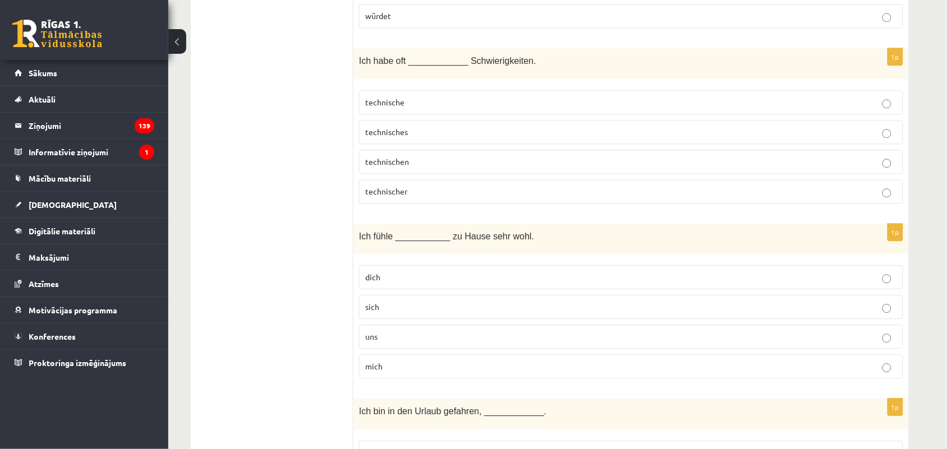
click at [517, 108] on p "technische" at bounding box center [631, 102] width 532 height 12
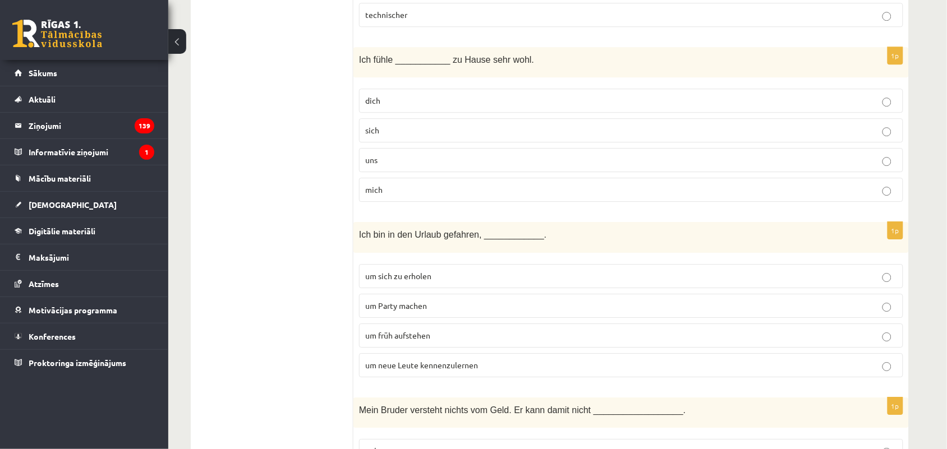
scroll to position [4755, 0]
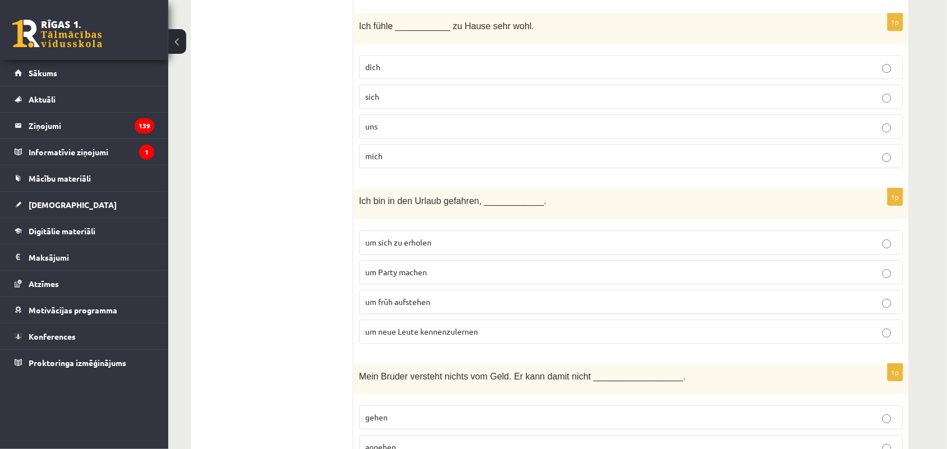
click at [410, 168] on label "mich" at bounding box center [631, 156] width 544 height 24
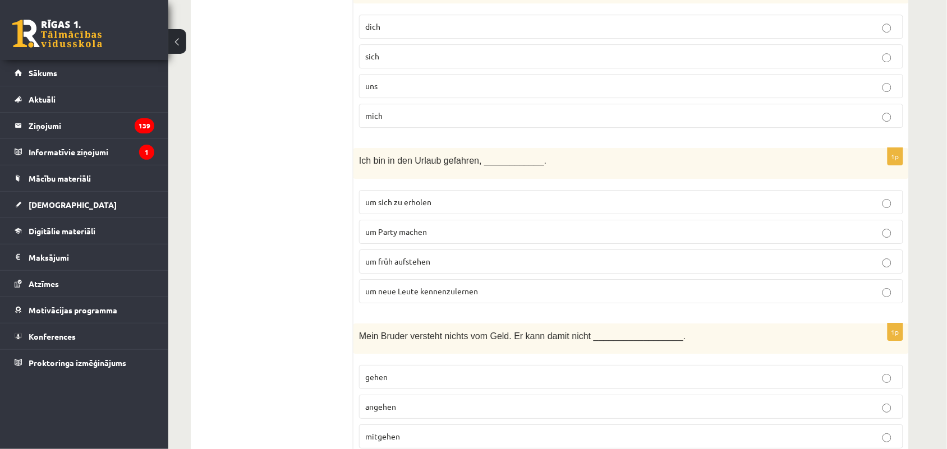
scroll to position [4896, 0]
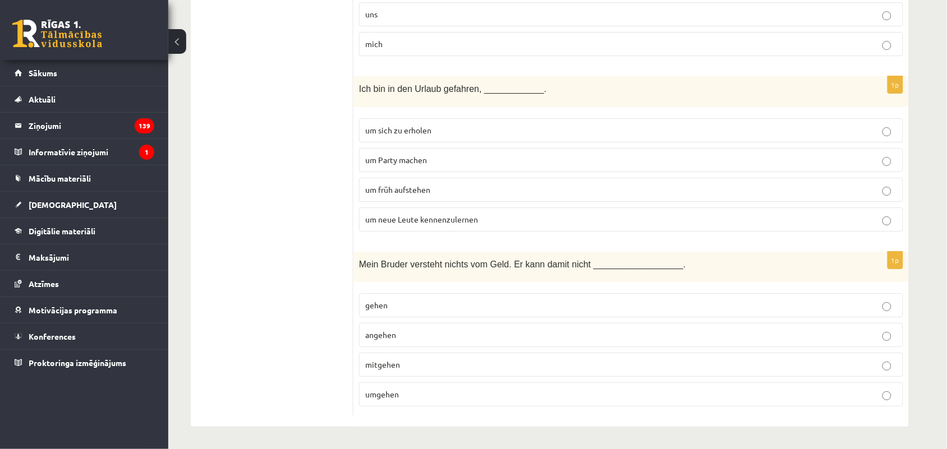
click at [421, 214] on p "um neue Leute kennenzulernen" at bounding box center [631, 220] width 532 height 12
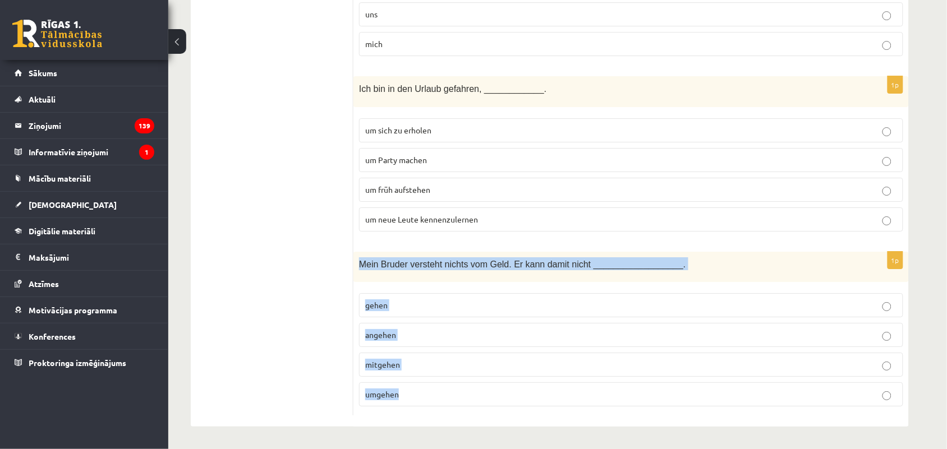
drag, startPoint x: 354, startPoint y: 261, endPoint x: 545, endPoint y: 398, distance: 235.1
click at [545, 398] on div "1p Mein Bruder versteht nichts vom Geld. Er kann damit nicht __________________…" at bounding box center [630, 334] width 555 height 164
copy div "Mein Bruder versteht nichts vom Geld. Er kann damit nicht __________________. g…"
click at [456, 393] on p "umgehen" at bounding box center [631, 395] width 532 height 12
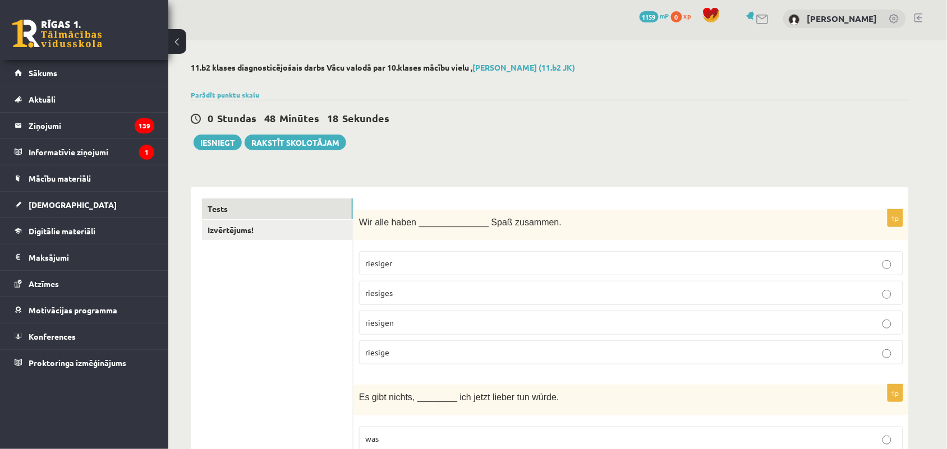
scroll to position [0, 0]
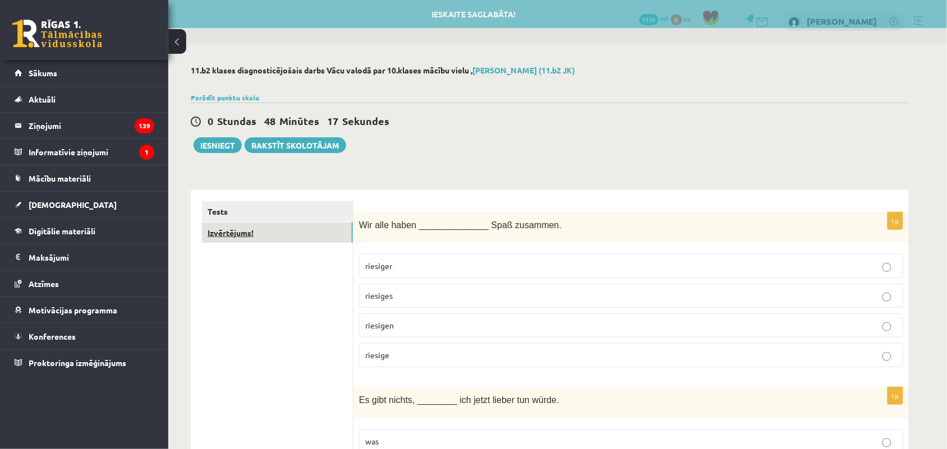
click at [232, 230] on link "Izvērtējums!" at bounding box center [277, 233] width 151 height 21
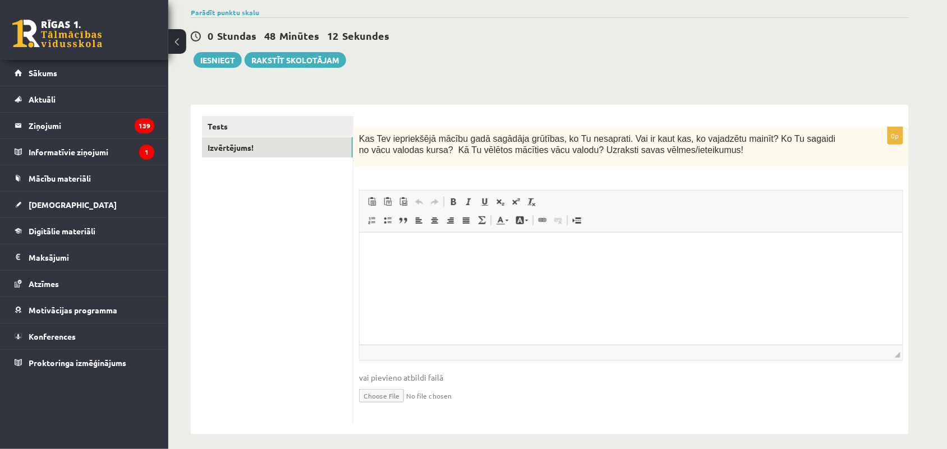
scroll to position [93, 0]
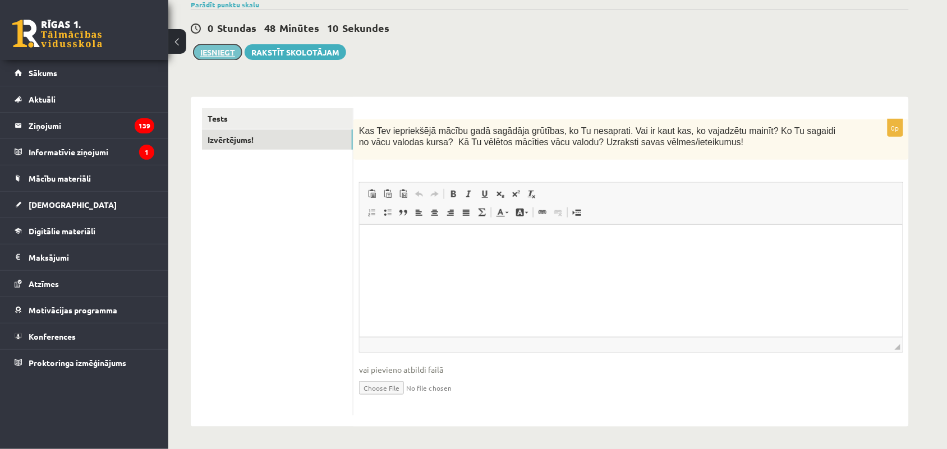
click at [234, 49] on button "Iesniegt" at bounding box center [217, 52] width 48 height 16
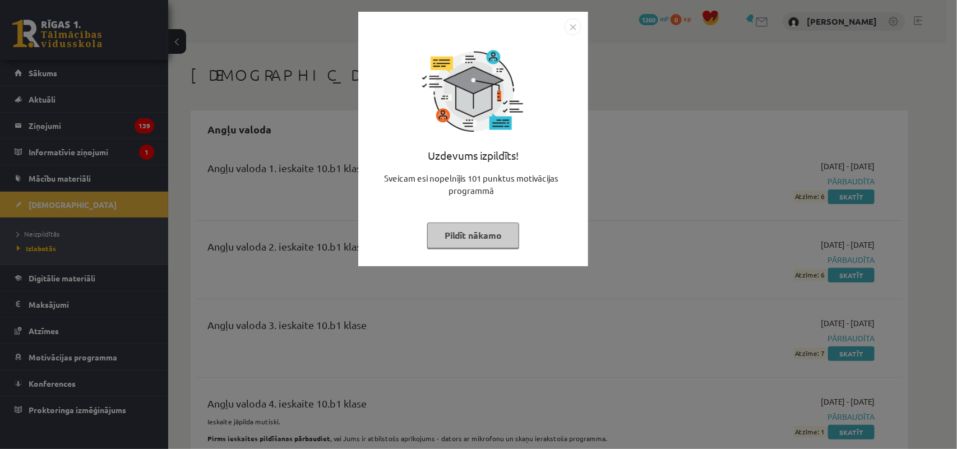
click at [571, 24] on img "Close" at bounding box center [573, 27] width 17 height 17
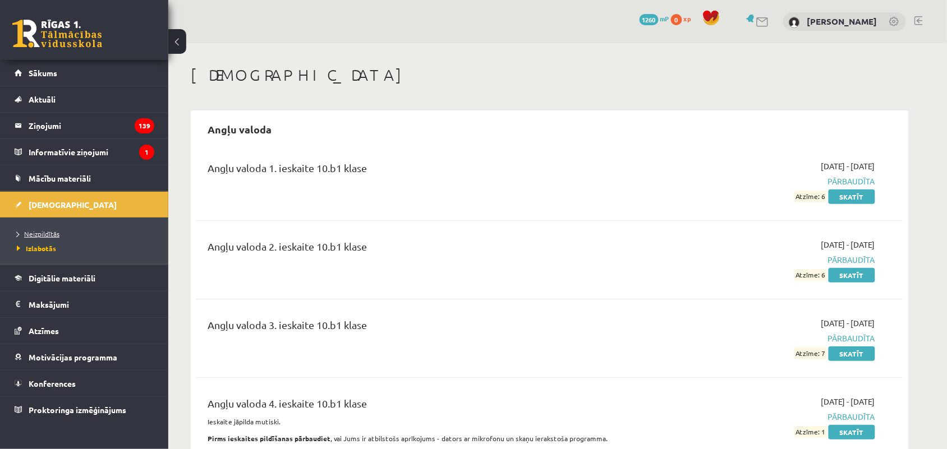
click at [52, 233] on span "Neizpildītās" at bounding box center [38, 233] width 43 height 9
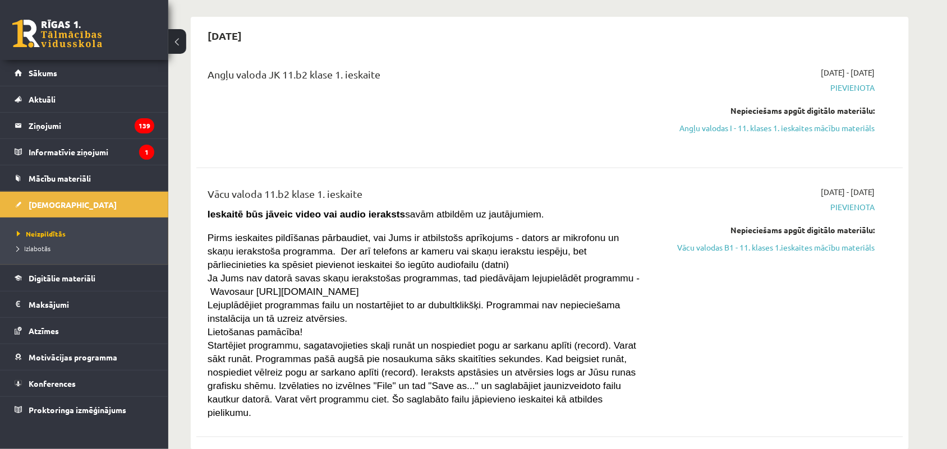
scroll to position [70, 0]
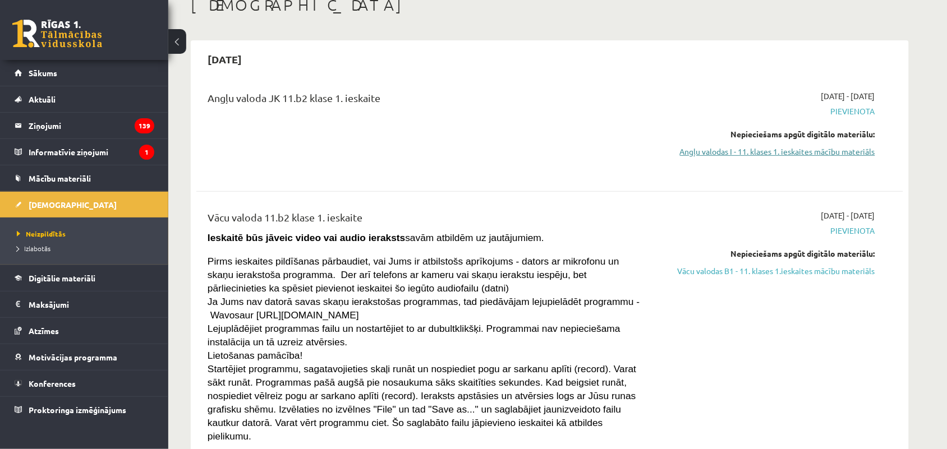
click at [763, 149] on link "Angļu valodas I - 11. klases 1. ieskaites mācību materiāls" at bounding box center [768, 152] width 211 height 12
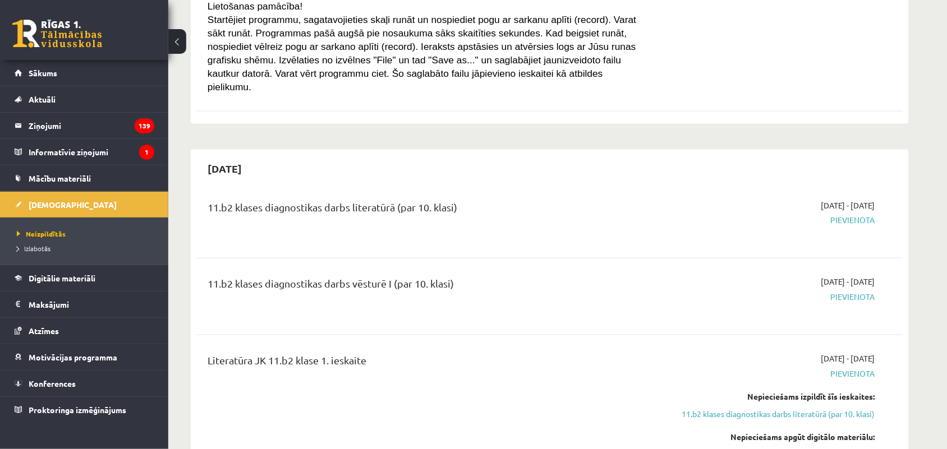
scroll to position [421, 0]
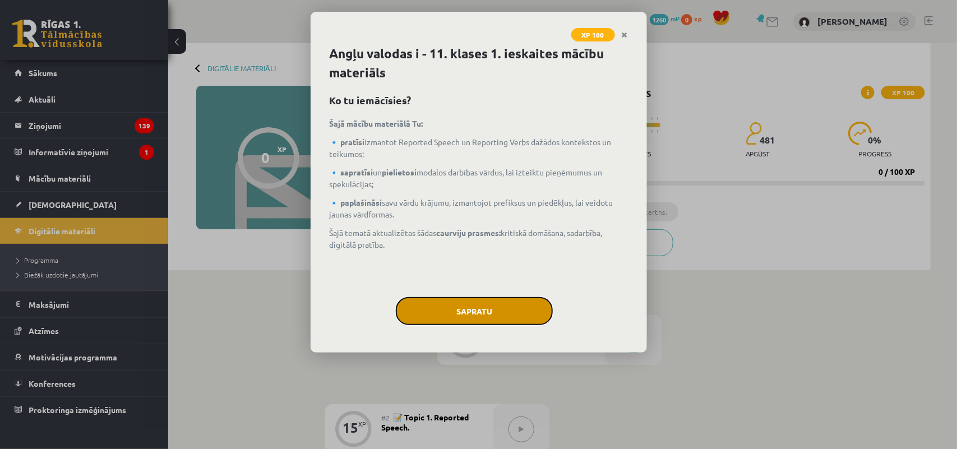
click at [463, 303] on button "Sapratu" at bounding box center [474, 311] width 157 height 28
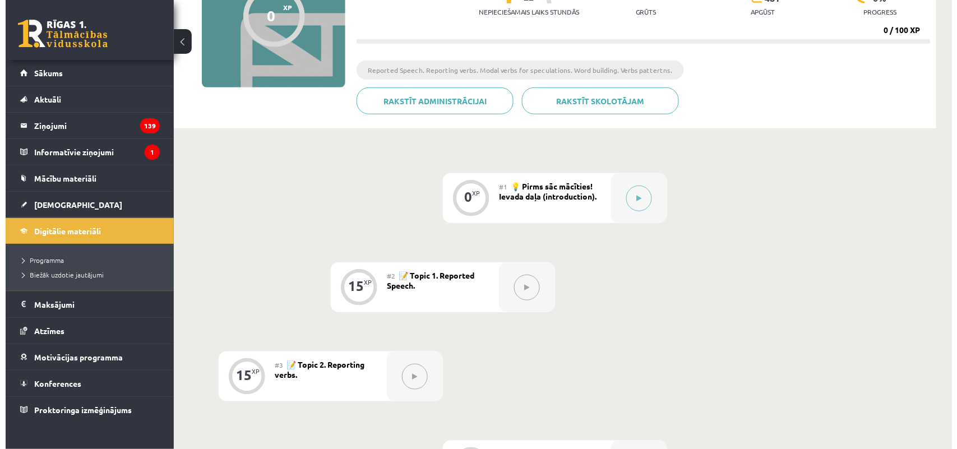
scroll to position [124, 0]
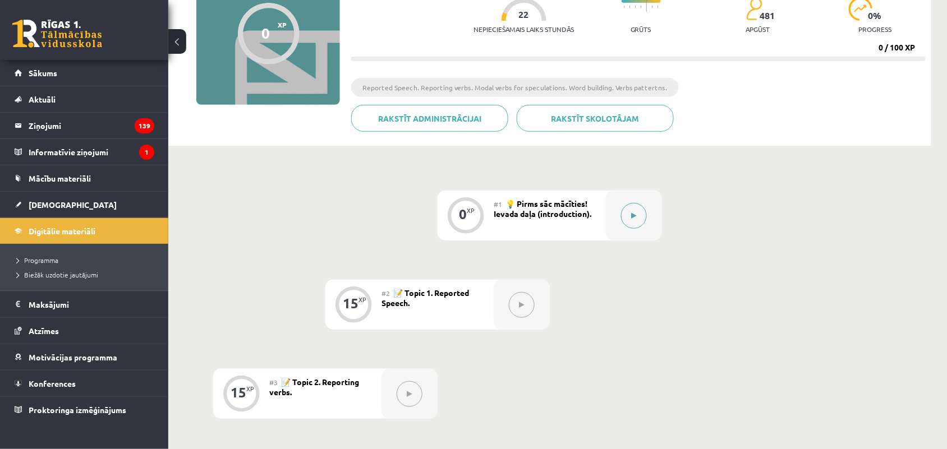
click at [627, 202] on div at bounding box center [634, 216] width 56 height 50
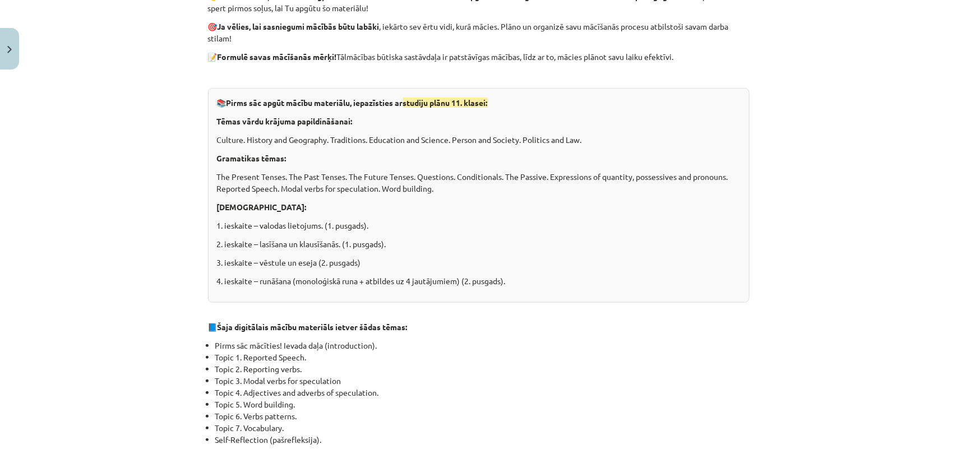
scroll to position [280, 0]
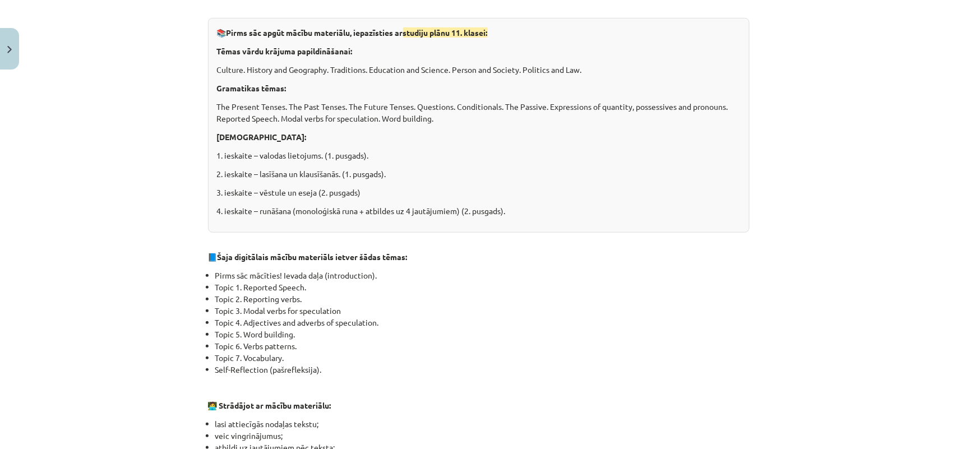
drag, startPoint x: 225, startPoint y: 287, endPoint x: 68, endPoint y: 196, distance: 181.9
click at [68, 196] on div "Mācību tēma: Angļu valodas i - 11. klases 1. ieskaites mācību materiāls #1 💡 Pi…" at bounding box center [478, 224] width 957 height 449
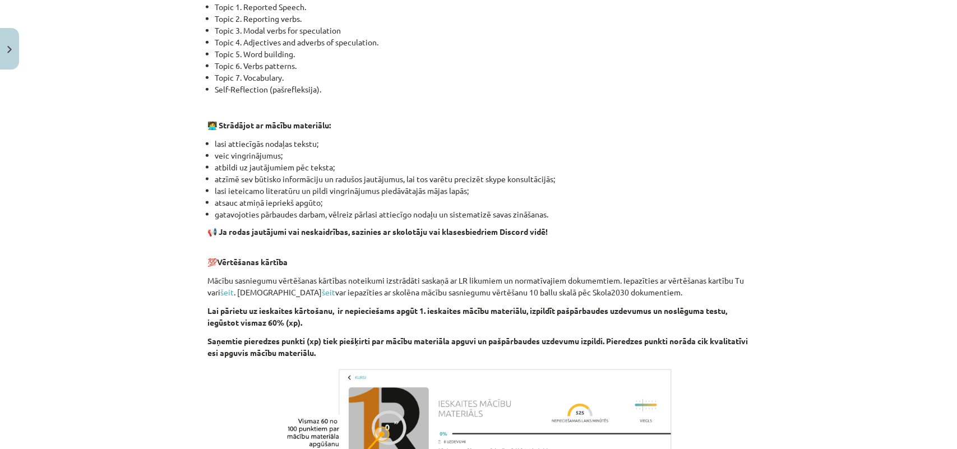
scroll to position [631, 0]
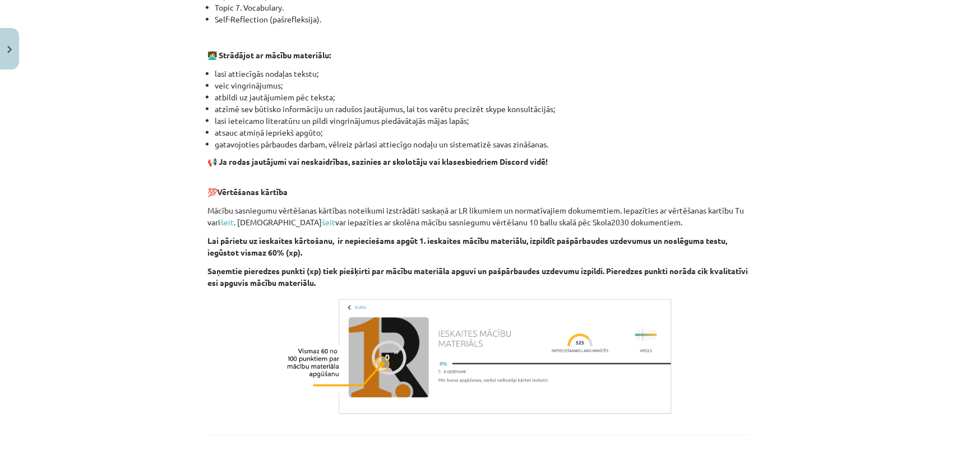
click at [773, 121] on div "Mācību tēma: Angļu valodas i - 11. klases 1. ieskaites mācību materiāls #1 💡 Pi…" at bounding box center [478, 224] width 957 height 449
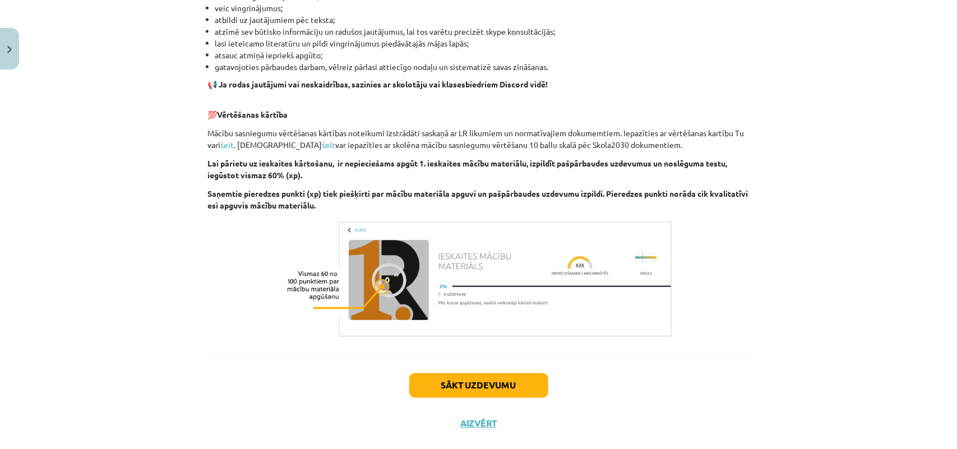
scroll to position [730, 0]
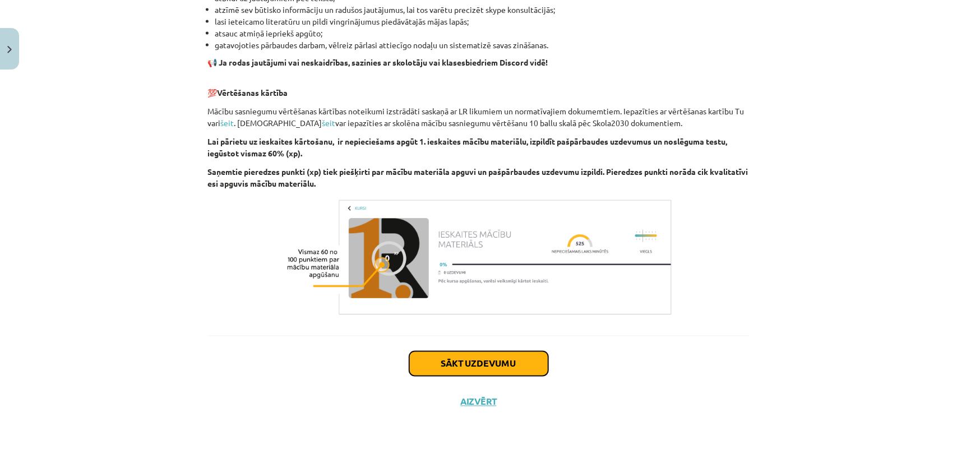
click at [474, 368] on button "Sākt uzdevumu" at bounding box center [478, 364] width 139 height 25
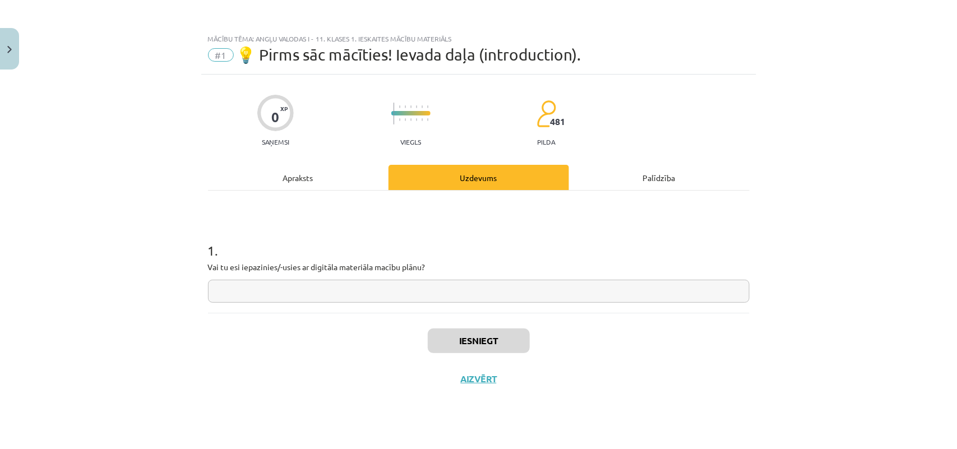
scroll to position [0, 0]
click at [301, 289] on input "text" at bounding box center [479, 291] width 542 height 23
type input "***"
click at [482, 341] on button "Iesniegt" at bounding box center [479, 341] width 102 height 25
click at [432, 382] on button "Nākamā nodarbība" at bounding box center [479, 386] width 110 height 26
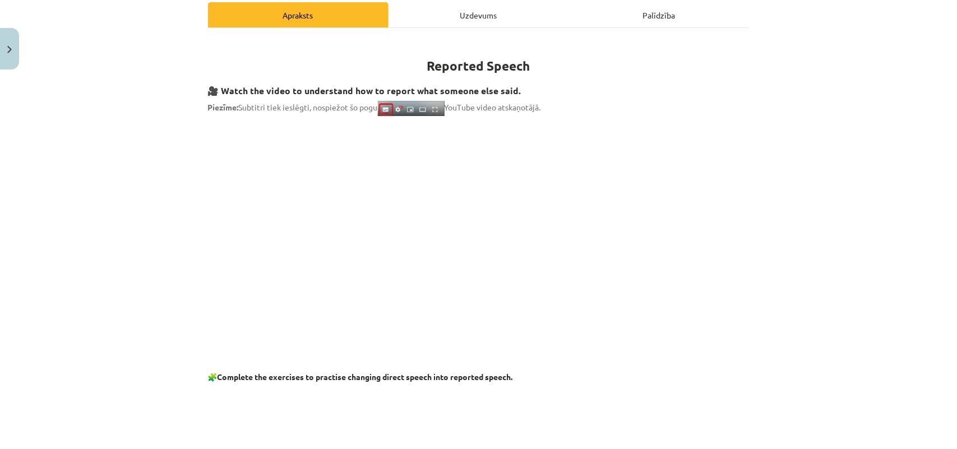
scroll to position [158, 0]
